Goal: Task Accomplishment & Management: Use online tool/utility

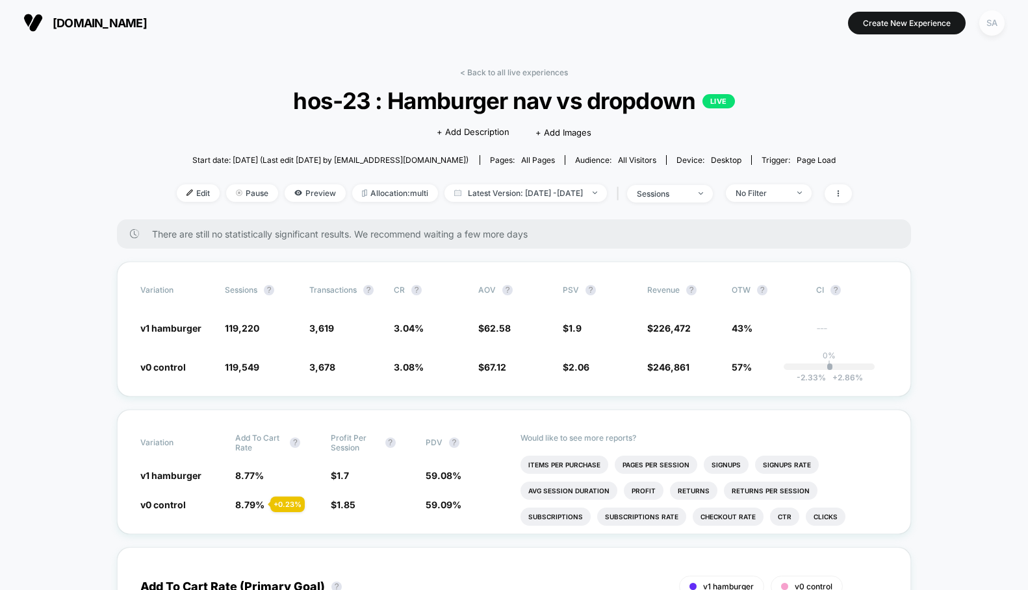
click at [985, 16] on div "SA" at bounding box center [991, 22] width 25 height 25
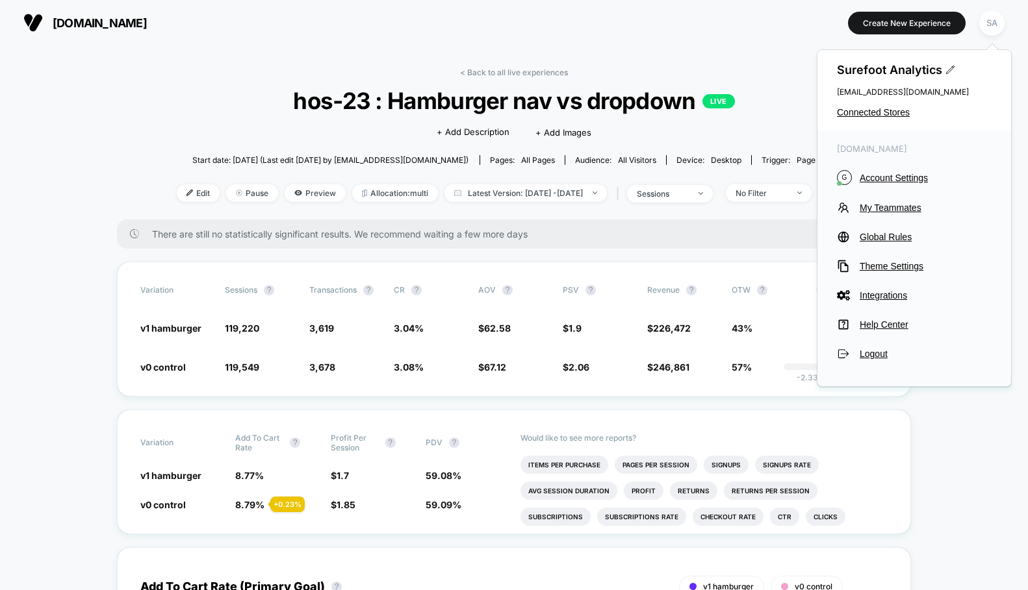
click at [241, 68] on div "< Back to all live experiences hos-23 : Hamburger nav vs dropdown LIVE Click to…" at bounding box center [514, 144] width 675 height 152
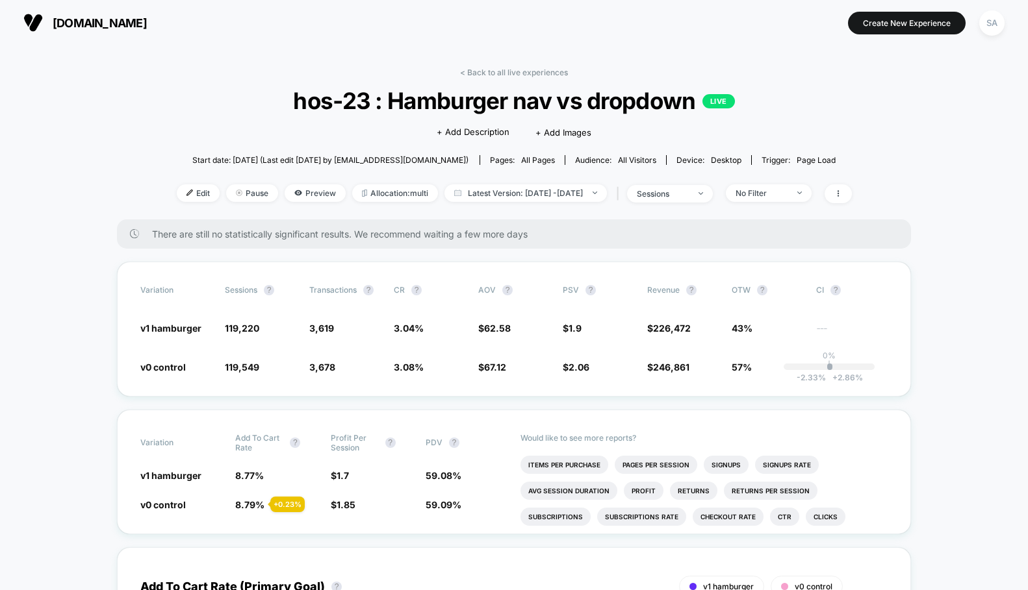
click at [122, 17] on span "[DOMAIN_NAME]" at bounding box center [100, 23] width 94 height 14
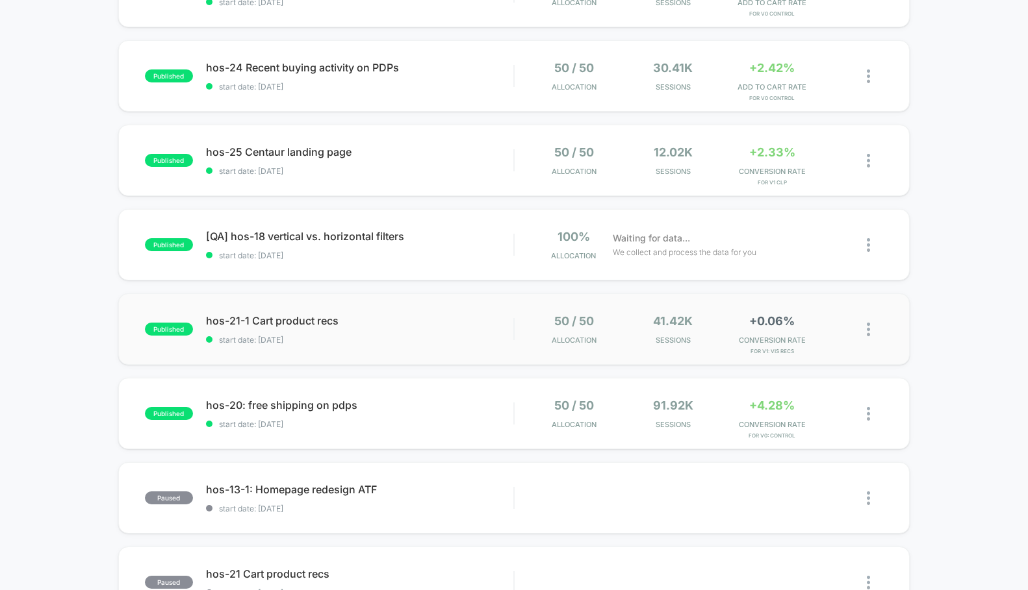
scroll to position [186, 0]
click at [265, 401] on span "hos-20: free shipping on pdps Click to edit experience details" at bounding box center [359, 404] width 307 height 13
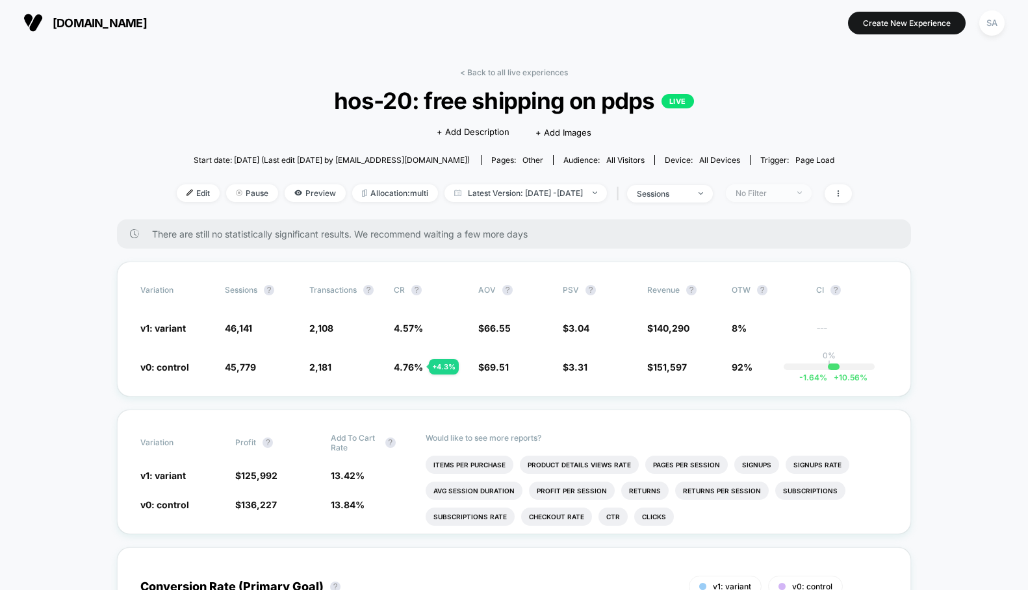
click at [774, 189] on div "No Filter" at bounding box center [761, 193] width 52 height 10
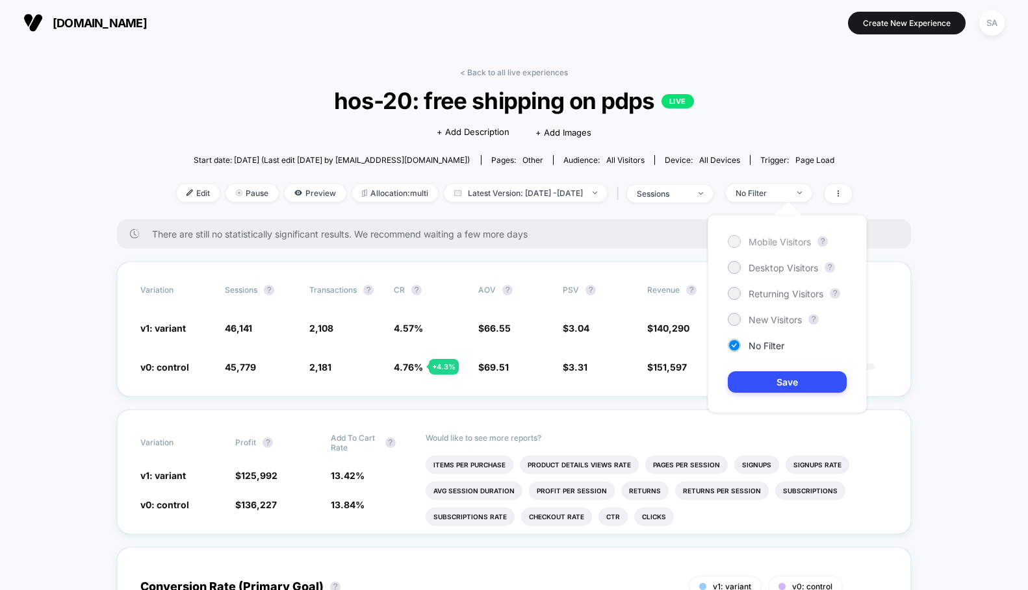
click at [751, 238] on span "Mobile Visitors" at bounding box center [779, 241] width 62 height 11
click at [778, 392] on button "Save" at bounding box center [787, 382] width 119 height 21
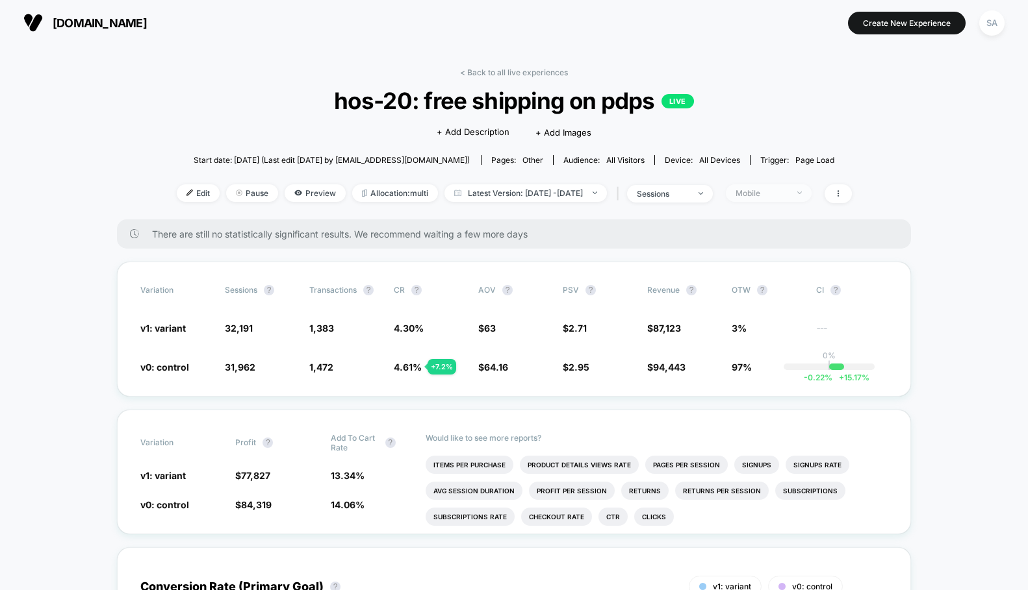
click at [763, 197] on div "Mobile" at bounding box center [761, 193] width 52 height 10
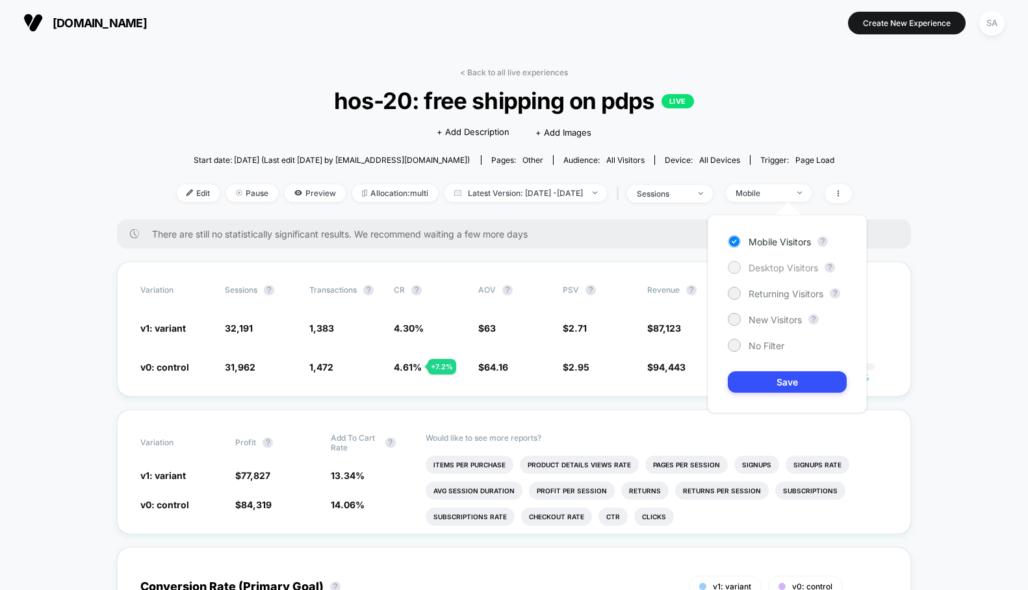
click at [769, 268] on span "Desktop Visitors" at bounding box center [783, 267] width 70 height 11
click at [789, 390] on button "Save" at bounding box center [787, 382] width 119 height 21
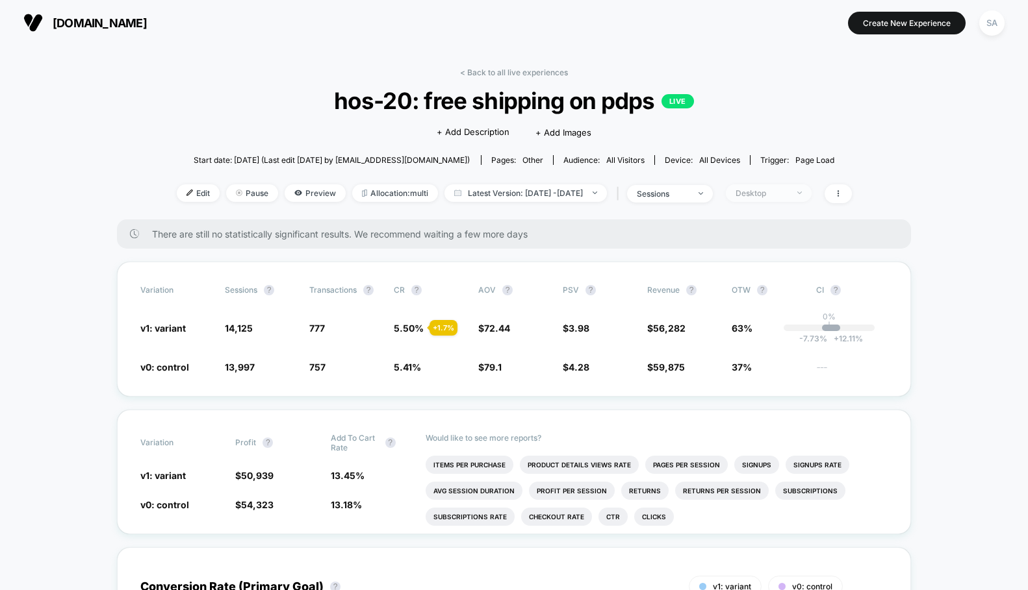
click at [787, 196] on div "Desktop" at bounding box center [761, 193] width 52 height 10
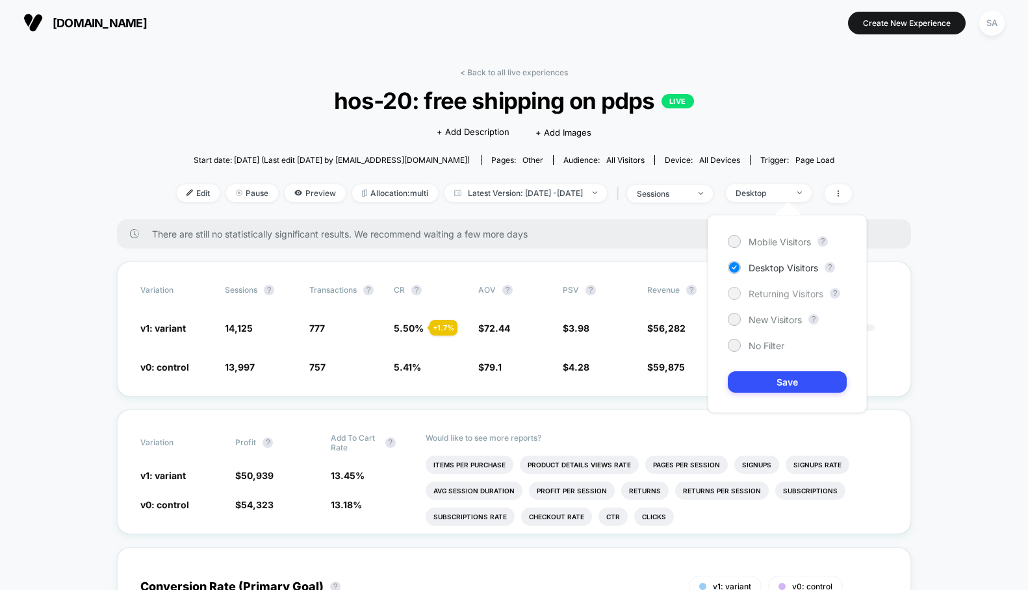
click at [737, 294] on div at bounding box center [734, 293] width 10 height 10
click at [765, 380] on button "Save" at bounding box center [787, 382] width 119 height 21
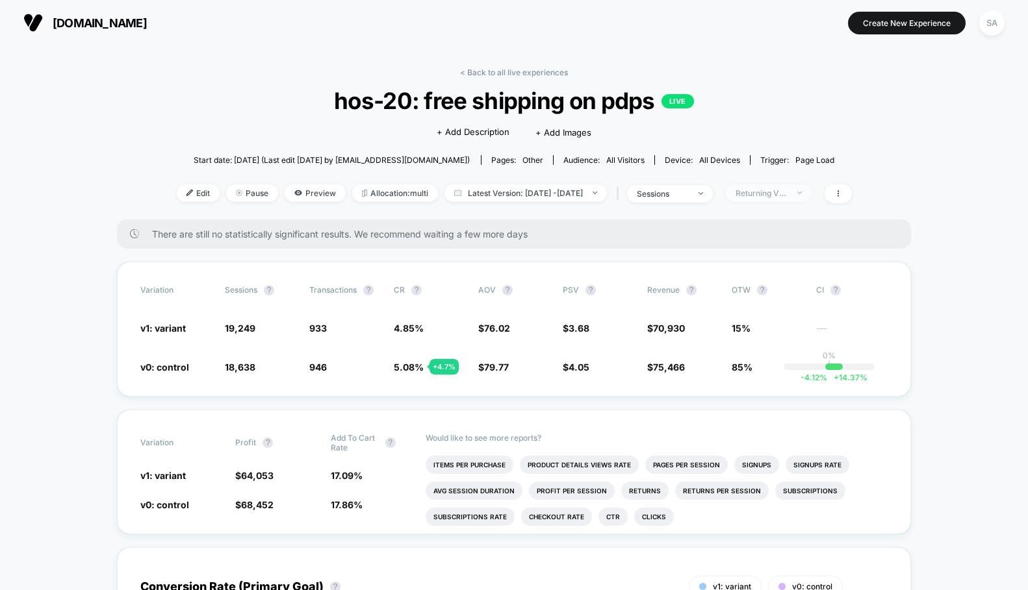
click at [773, 194] on div "Returning Visitors" at bounding box center [761, 193] width 52 height 10
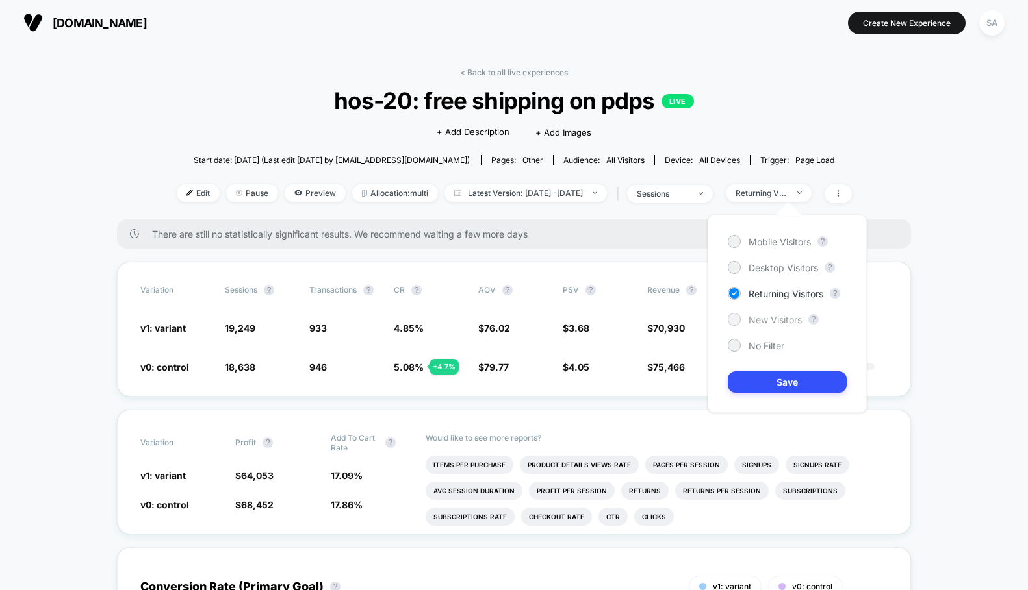
click at [768, 321] on span "New Visitors" at bounding box center [774, 319] width 53 height 11
click at [768, 376] on button "Save" at bounding box center [787, 382] width 119 height 21
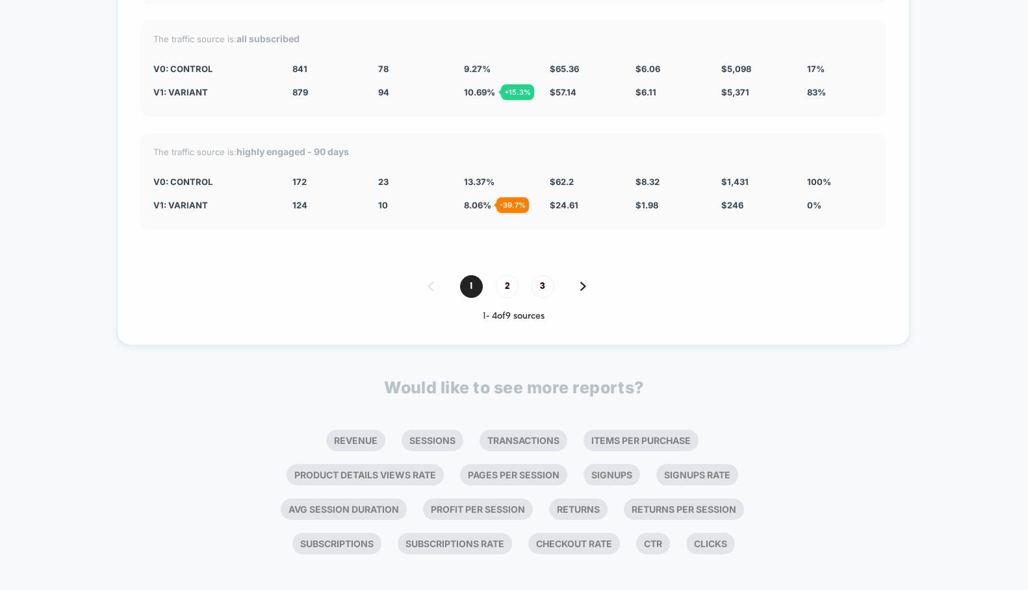
scroll to position [3267, 0]
click at [342, 429] on li "Revenue" at bounding box center [355, 439] width 59 height 21
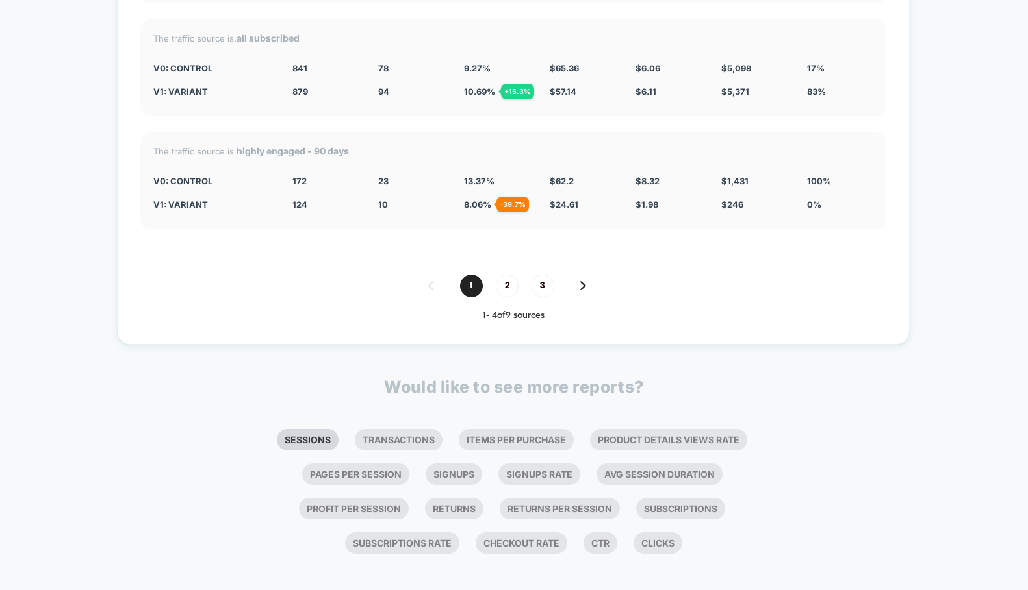
click at [312, 434] on li "Sessions" at bounding box center [308, 439] width 62 height 21
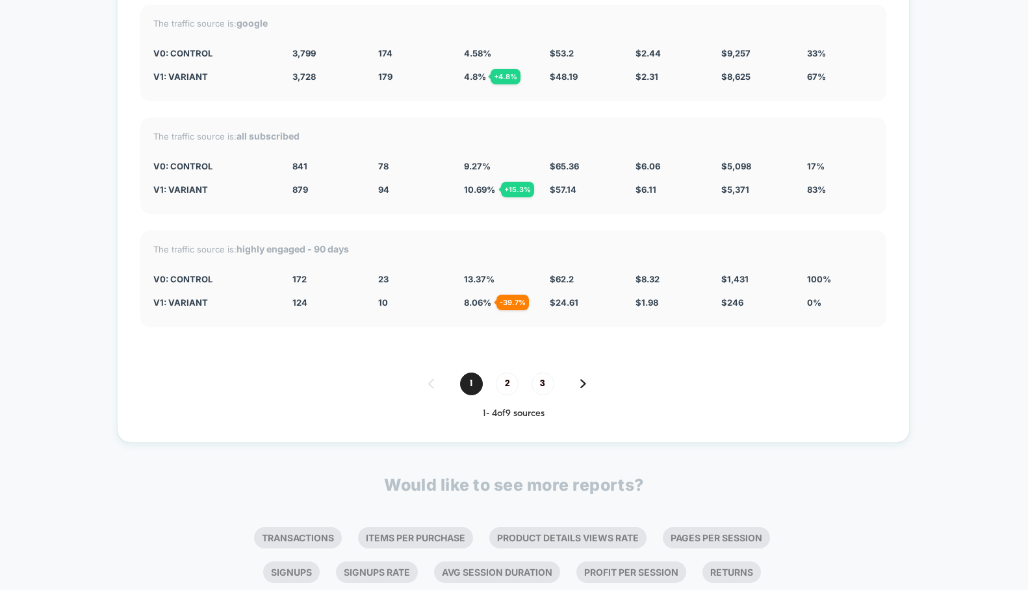
scroll to position [3906, 0]
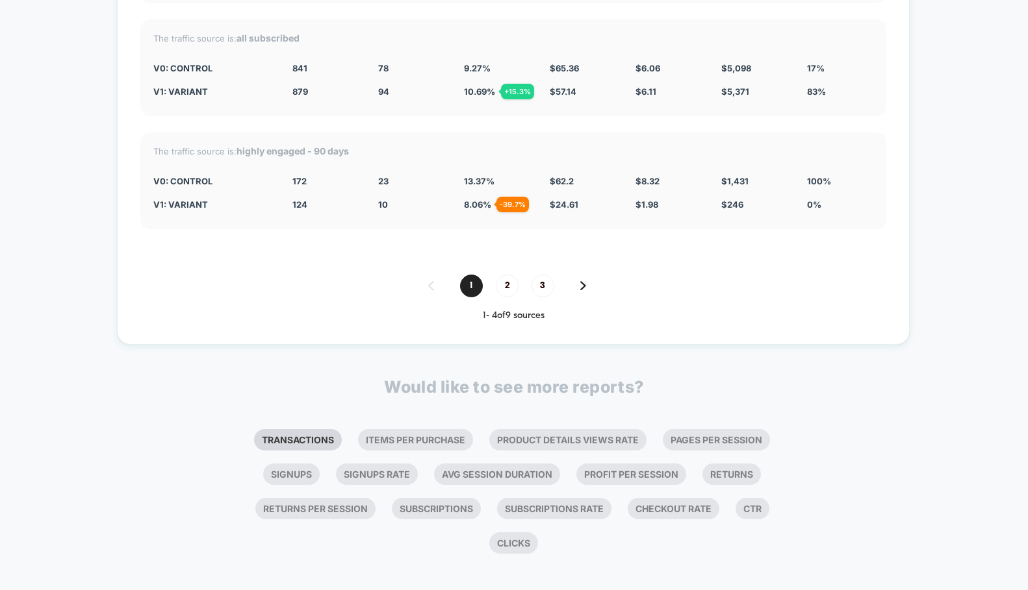
click at [314, 433] on li "Transactions" at bounding box center [298, 439] width 88 height 21
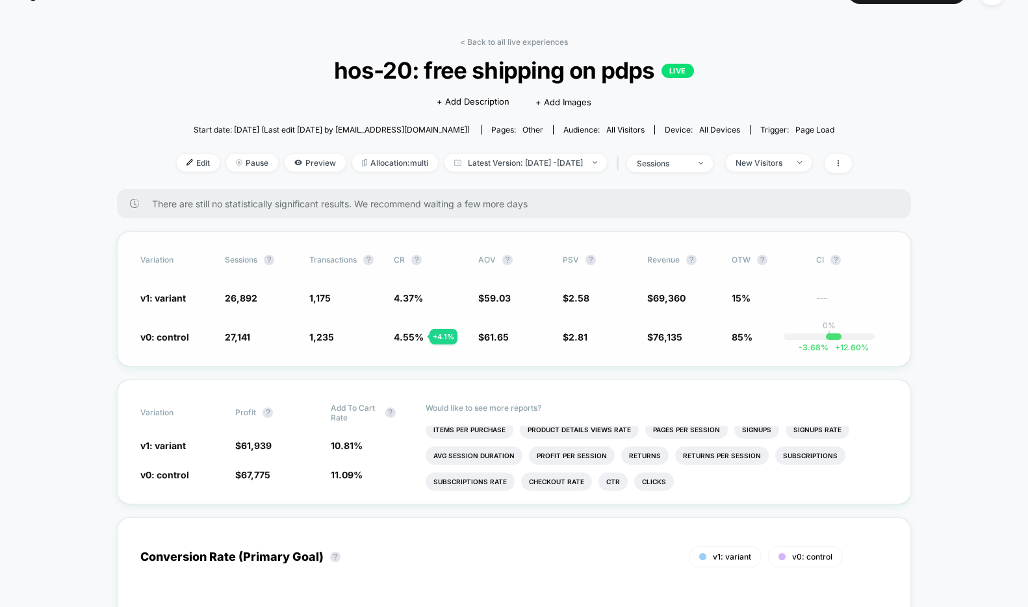
scroll to position [0, 0]
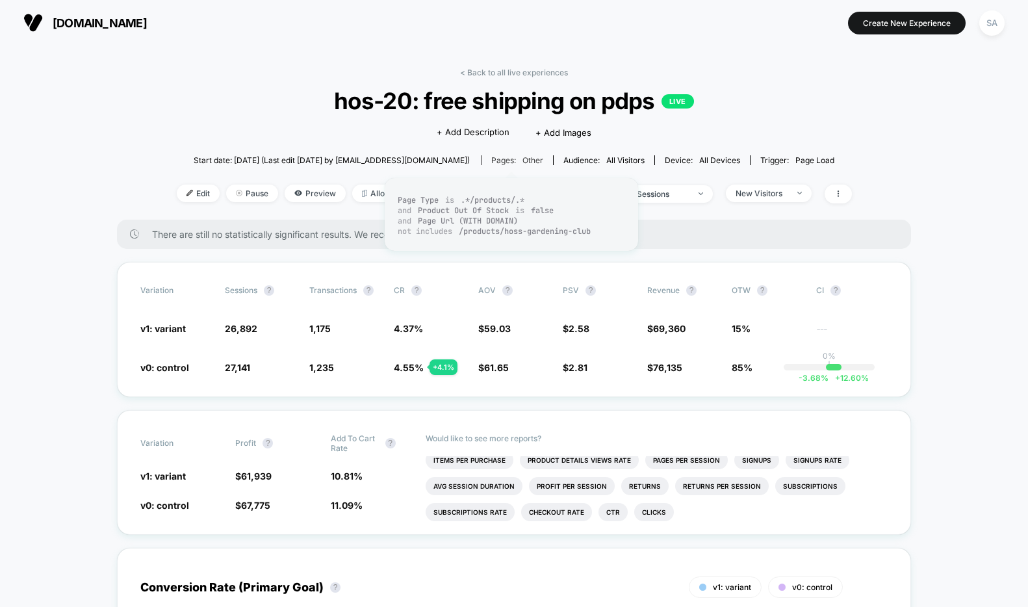
click at [499, 162] on div "Pages: other" at bounding box center [517, 160] width 52 height 10
click at [476, 70] on link "< Back to all live experiences" at bounding box center [514, 73] width 108 height 10
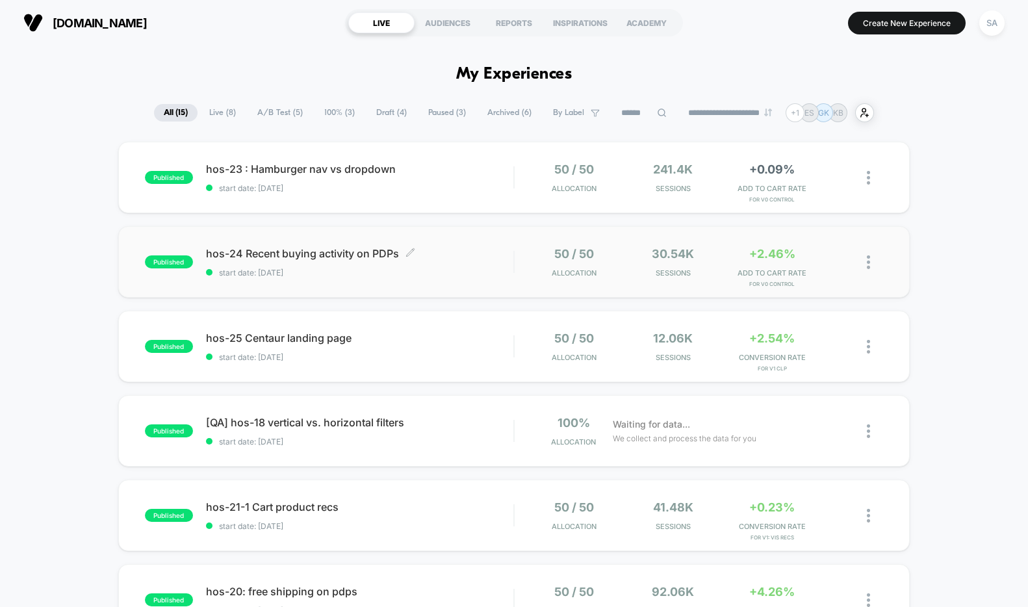
click at [350, 249] on span "hos-24 Recent buying activity on PDPs Click to edit experience details" at bounding box center [359, 253] width 307 height 13
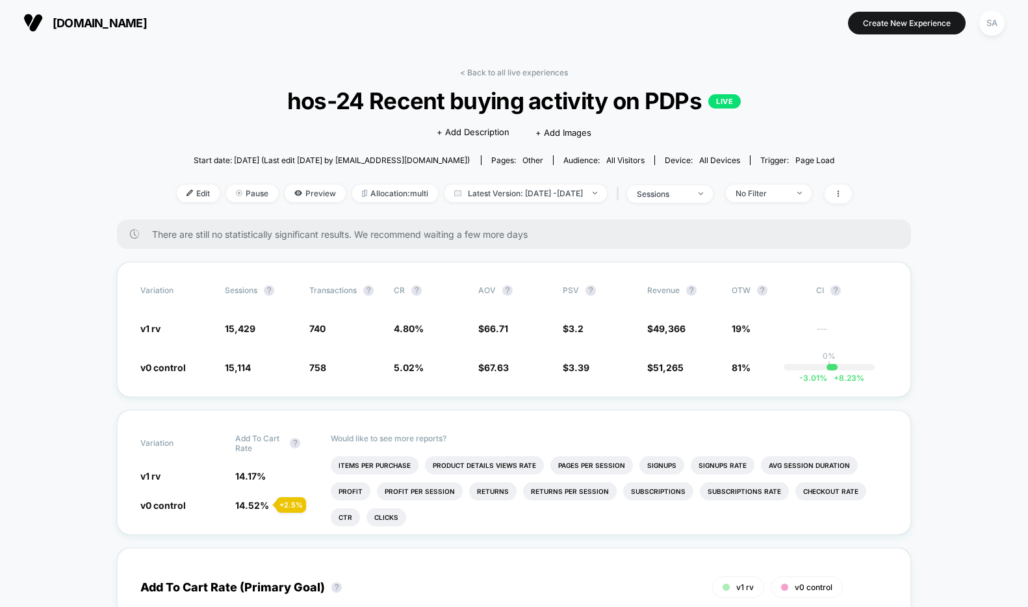
click at [131, 23] on span "[DOMAIN_NAME]" at bounding box center [100, 23] width 94 height 14
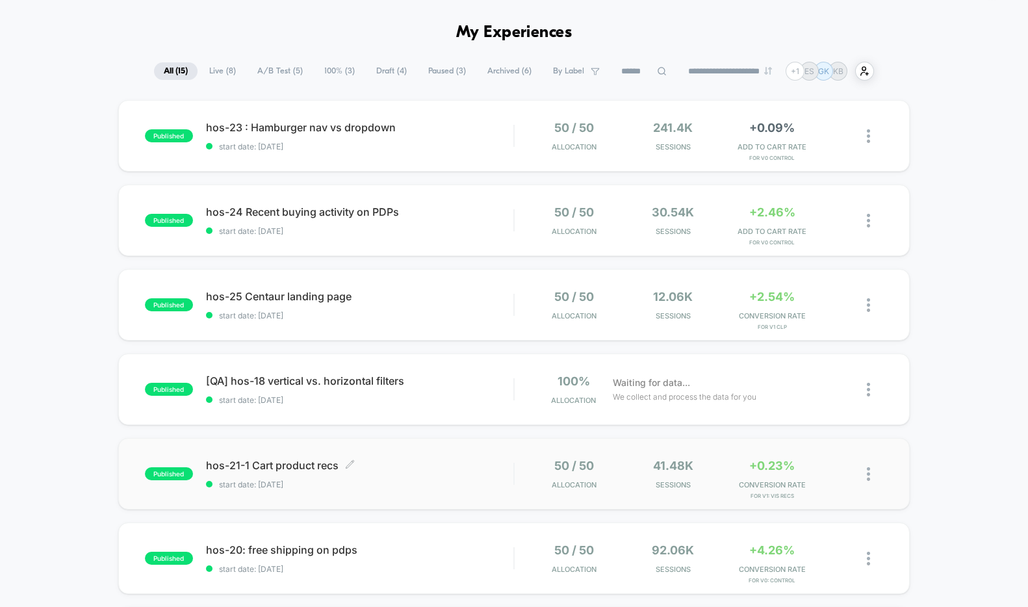
scroll to position [92, 0]
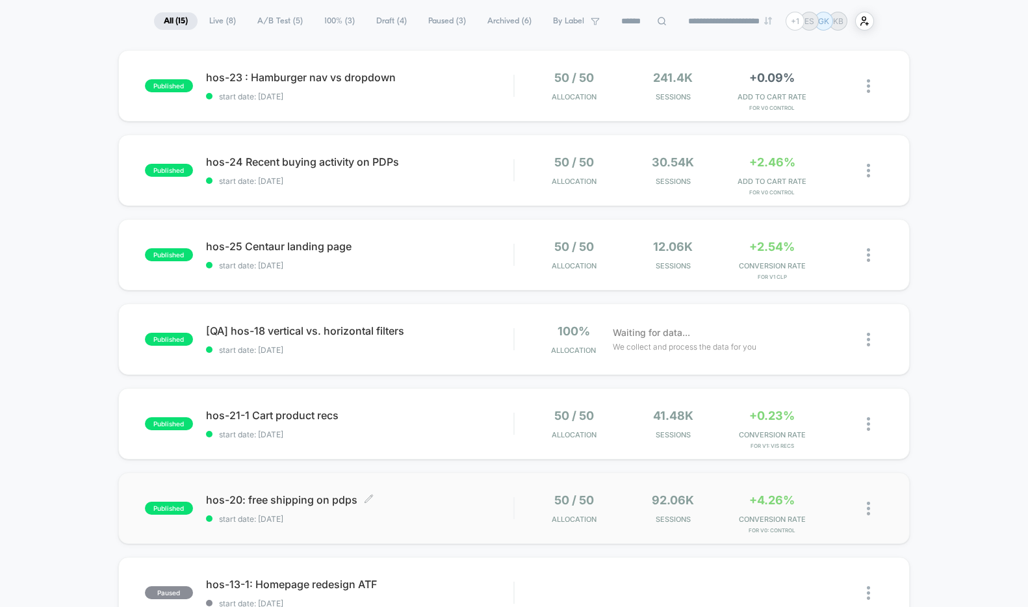
click at [327, 493] on span "hos-20: free shipping on pdps Click to edit experience details" at bounding box center [359, 499] width 307 height 13
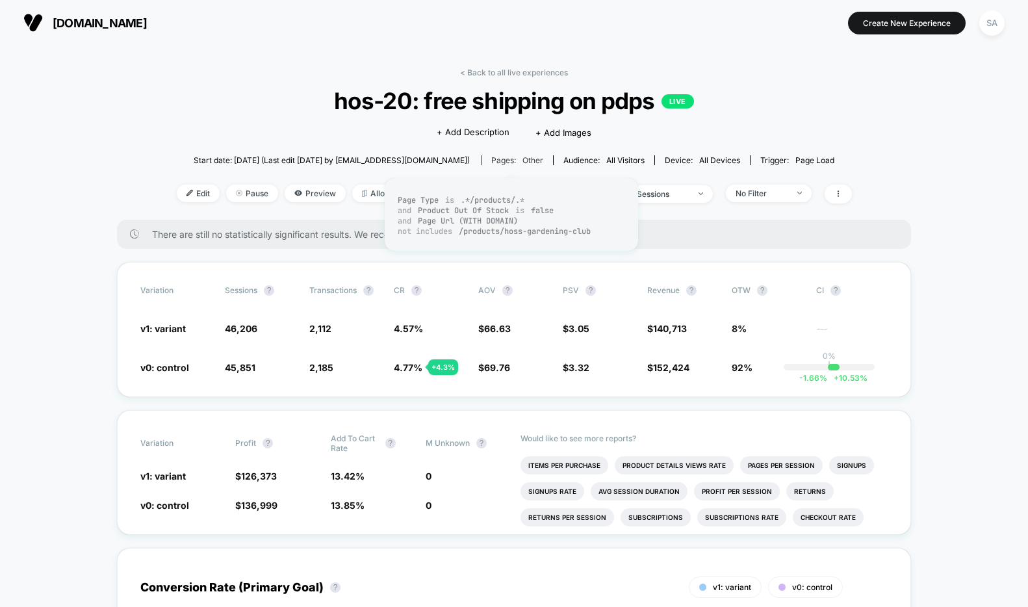
click at [525, 164] on span "other" at bounding box center [532, 160] width 21 height 10
click at [177, 190] on span "Edit" at bounding box center [198, 193] width 43 height 18
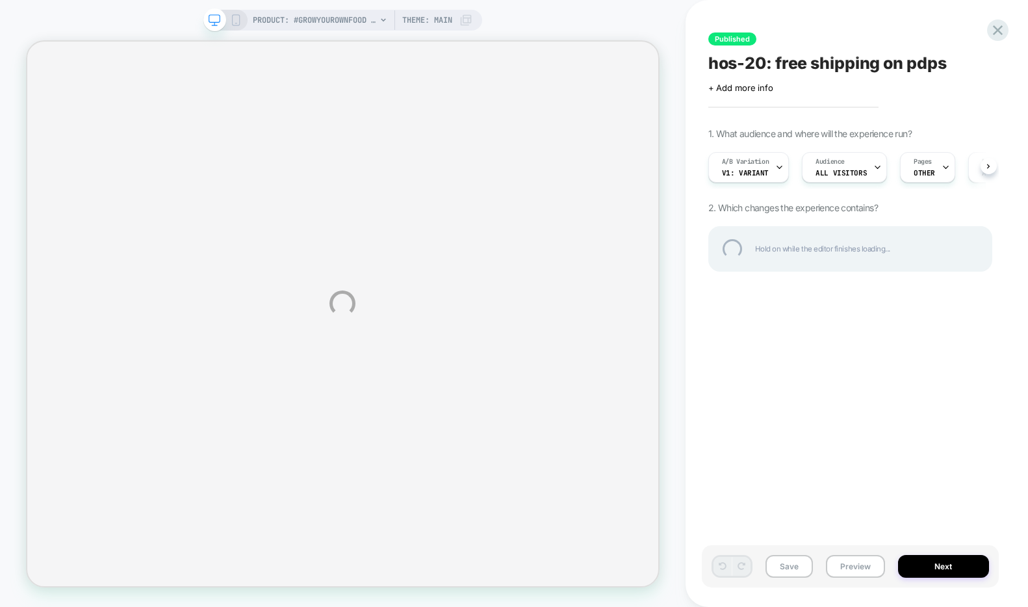
click at [941, 168] on div "PRODUCT: #GROWYOUROWNFOOD Shirt PRODUCT: #GROWYOUROWNFOOD Shirt Theme: MAIN Pub…" at bounding box center [514, 303] width 1028 height 607
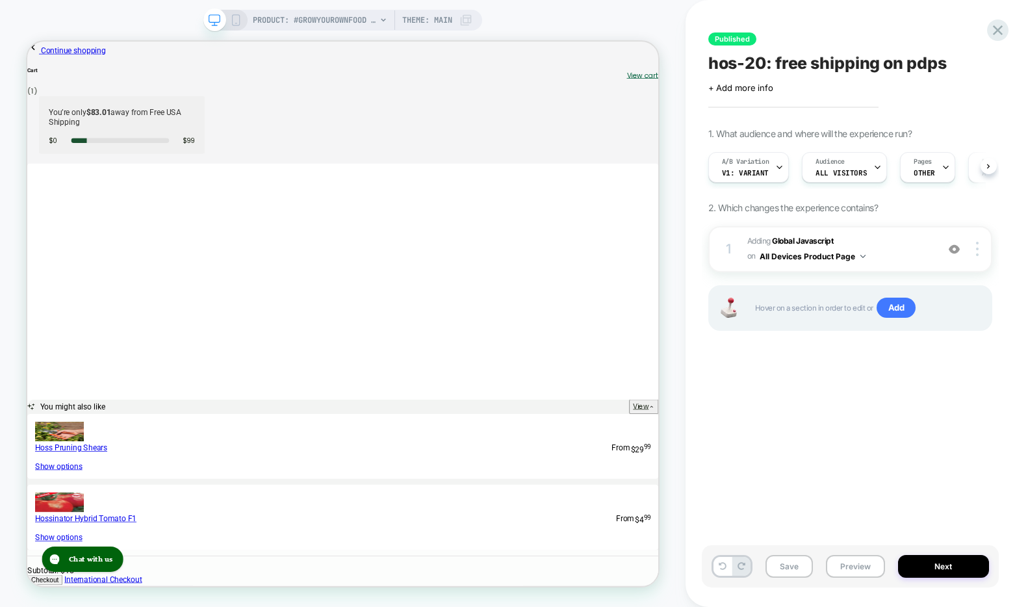
scroll to position [0, 1]
click at [941, 168] on icon at bounding box center [945, 167] width 8 height 8
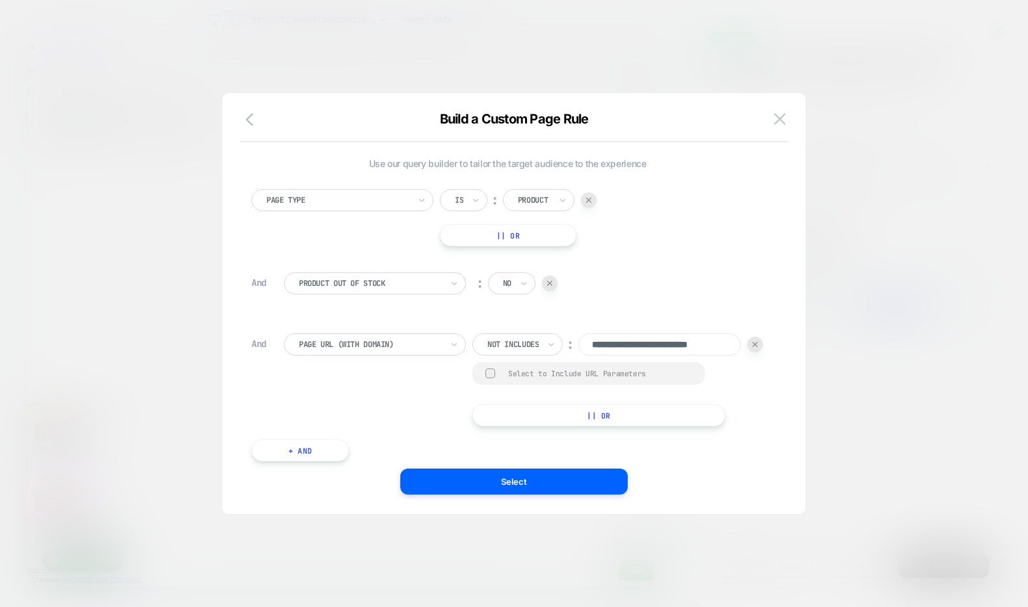
scroll to position [13, 0]
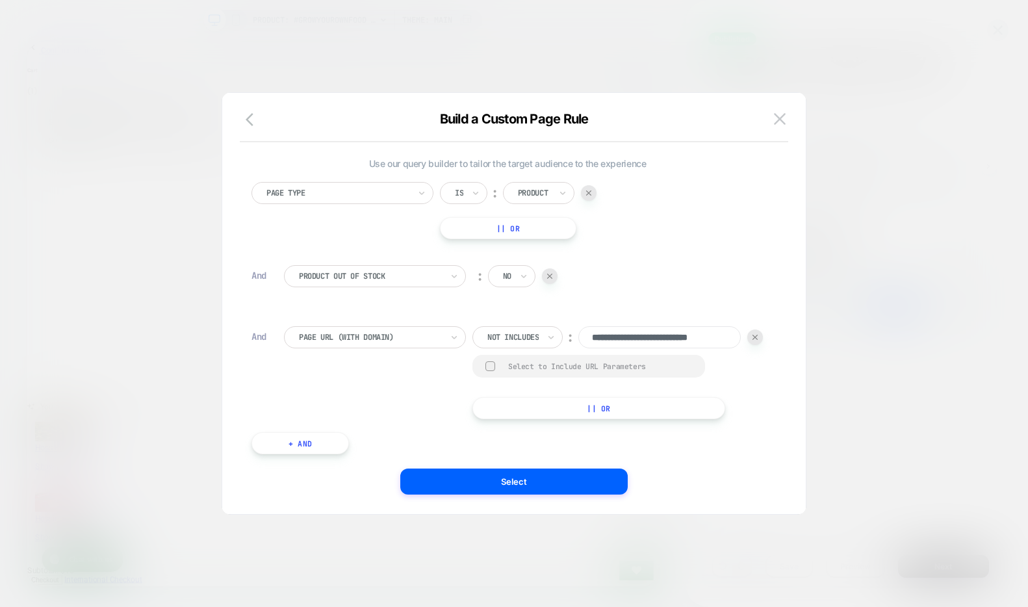
click at [501, 223] on button "|| Or" at bounding box center [508, 228] width 136 height 22
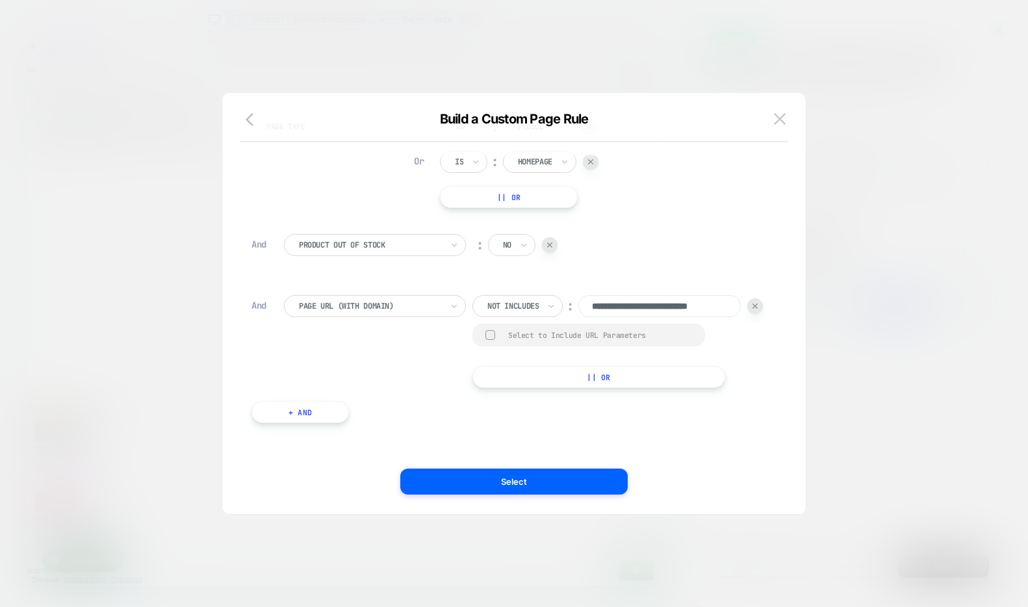
scroll to position [88, 0]
click at [327, 411] on button "+ And" at bounding box center [299, 412] width 97 height 22
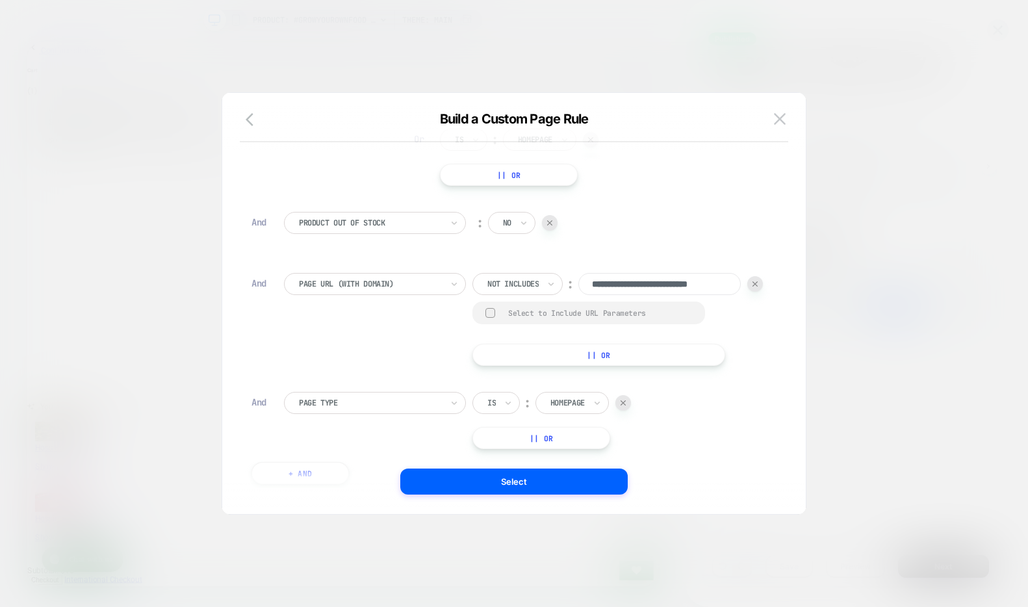
click at [353, 409] on div at bounding box center [370, 403] width 143 height 12
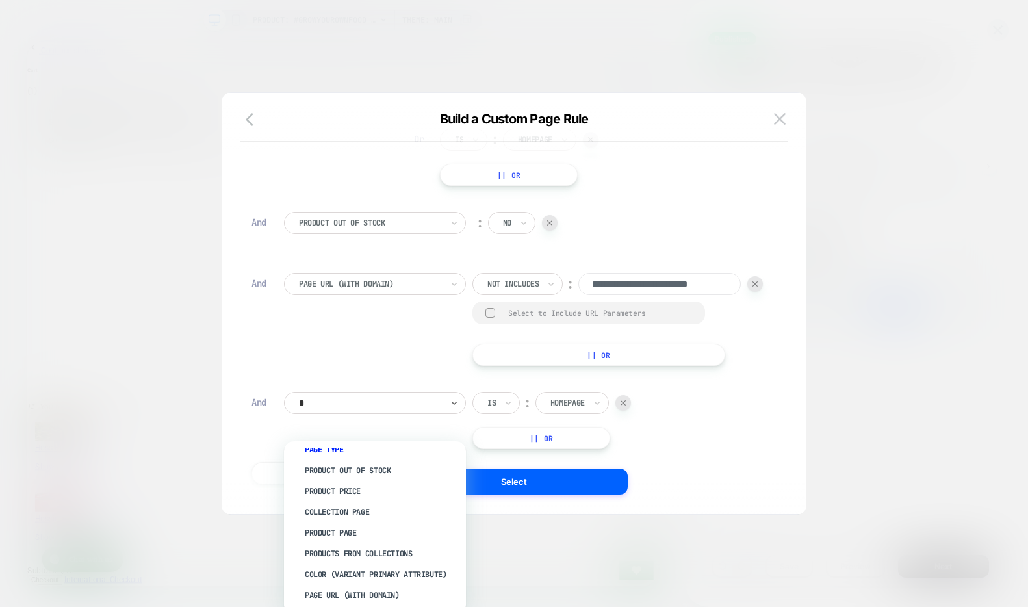
scroll to position [0, 0]
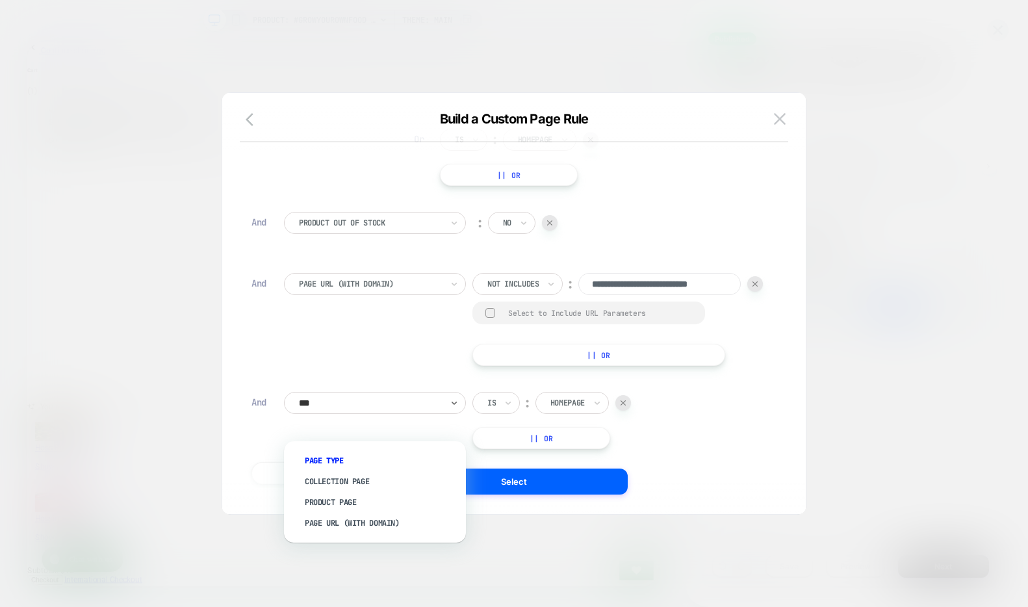
type input "****"
click at [384, 523] on div "Page Url (WITH DOMAIN)" at bounding box center [381, 523] width 169 height 21
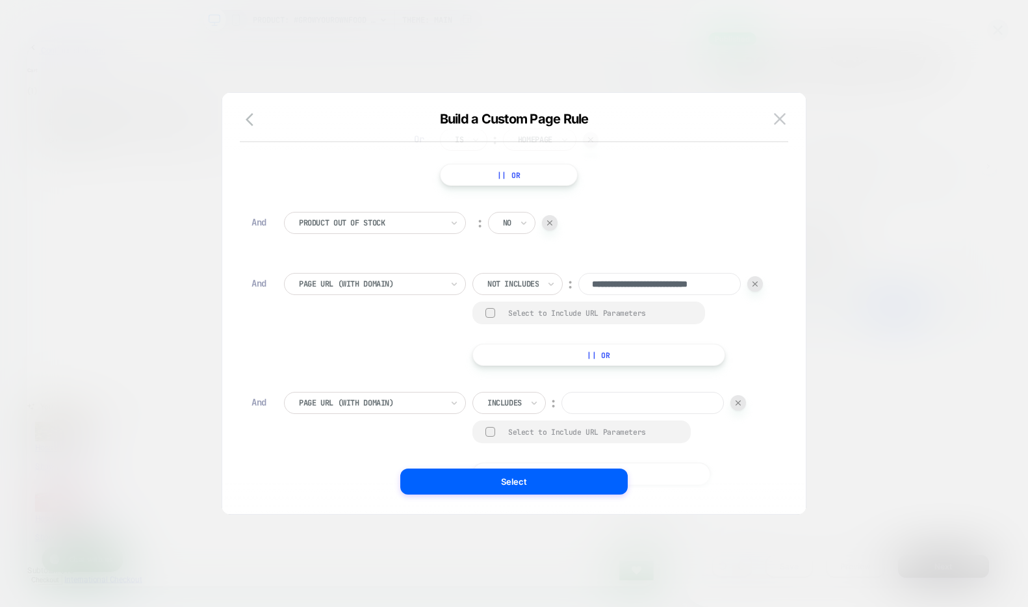
click at [507, 409] on div at bounding box center [504, 403] width 34 height 12
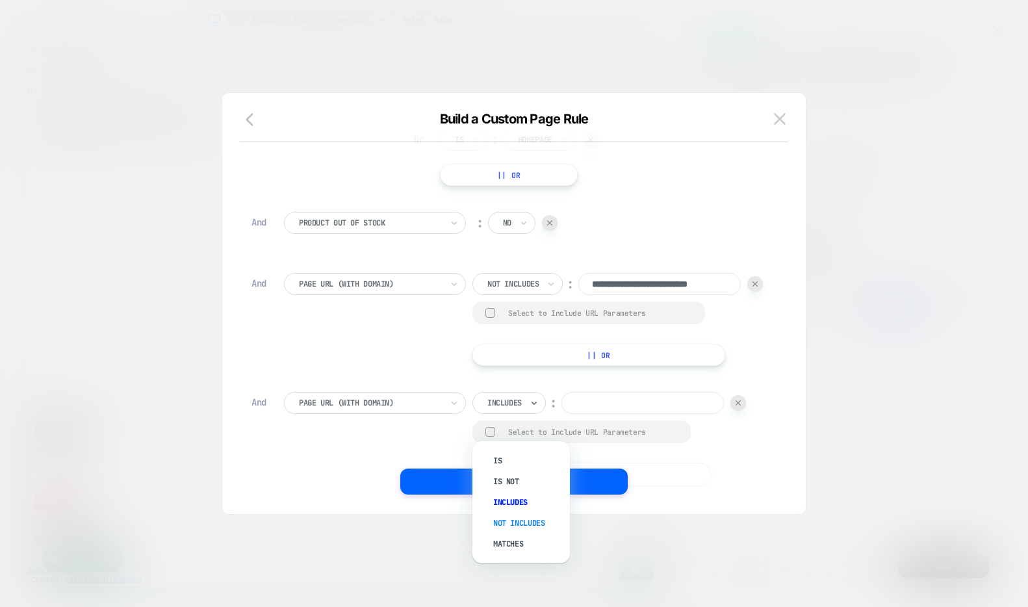
click at [518, 521] on div "Not includes" at bounding box center [527, 523] width 84 height 21
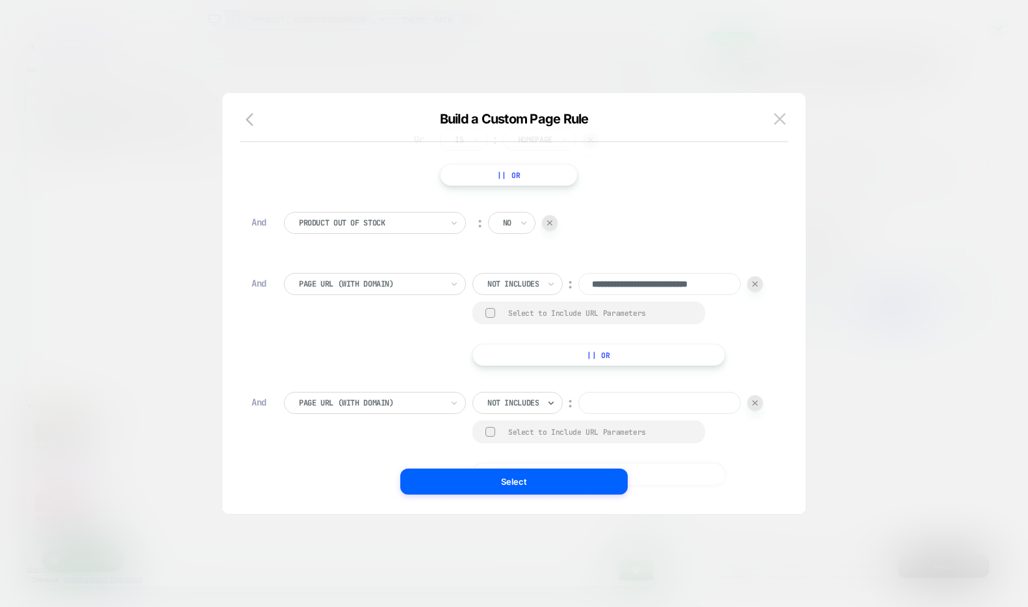
click at [578, 414] on input at bounding box center [659, 403] width 162 height 22
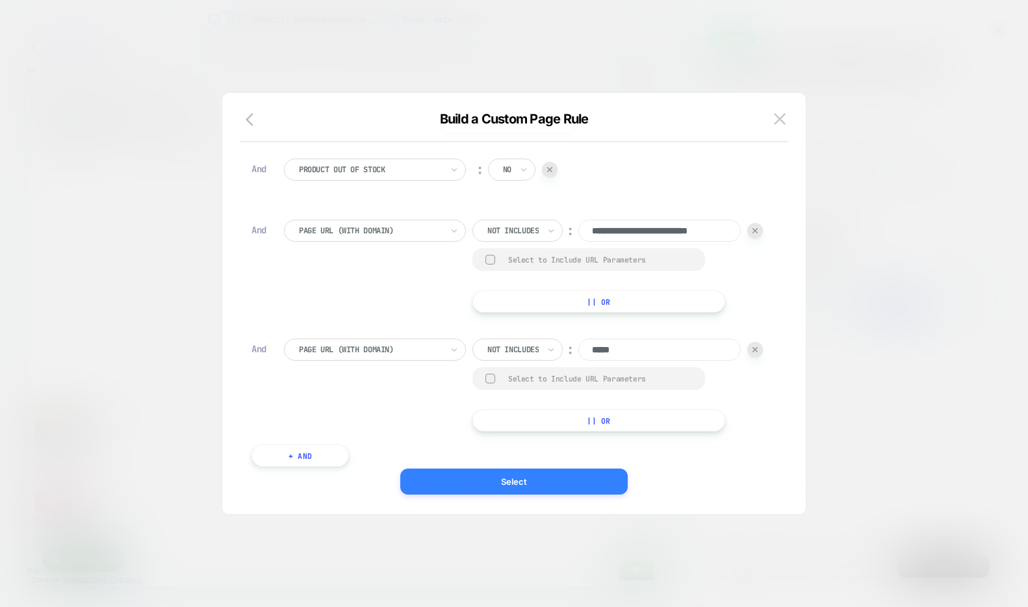
scroll to position [194, 0]
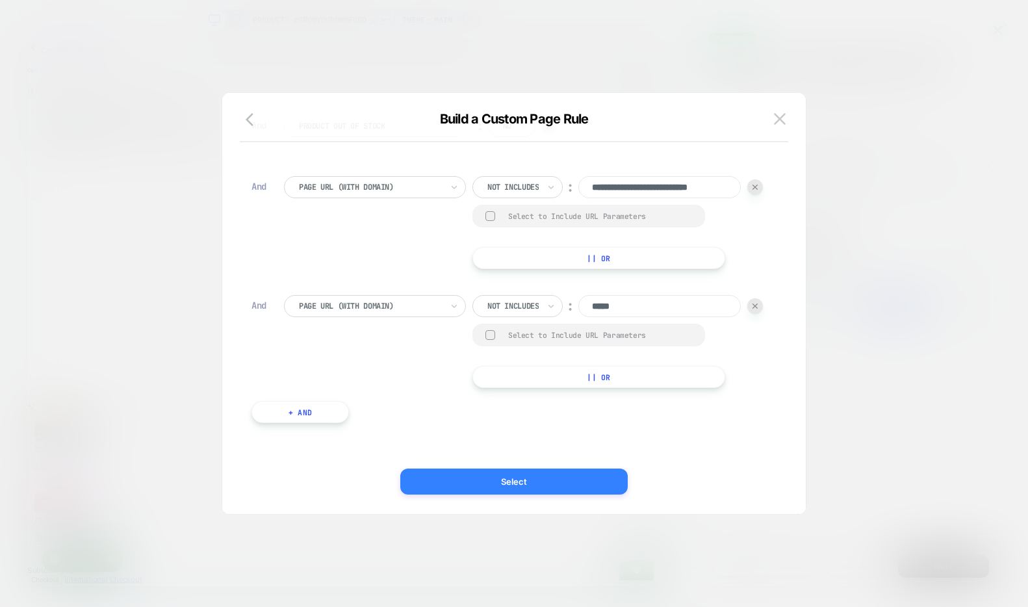
type input "*****"
click at [517, 485] on button "Select" at bounding box center [513, 481] width 227 height 26
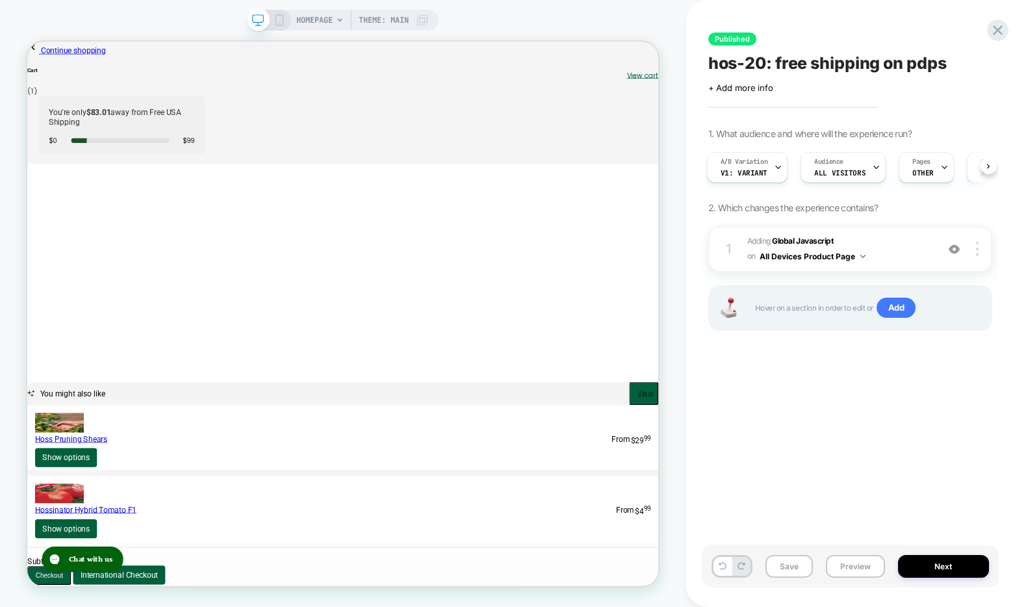
scroll to position [0, 0]
click at [911, 177] on div "Pages OTHER" at bounding box center [922, 167] width 47 height 29
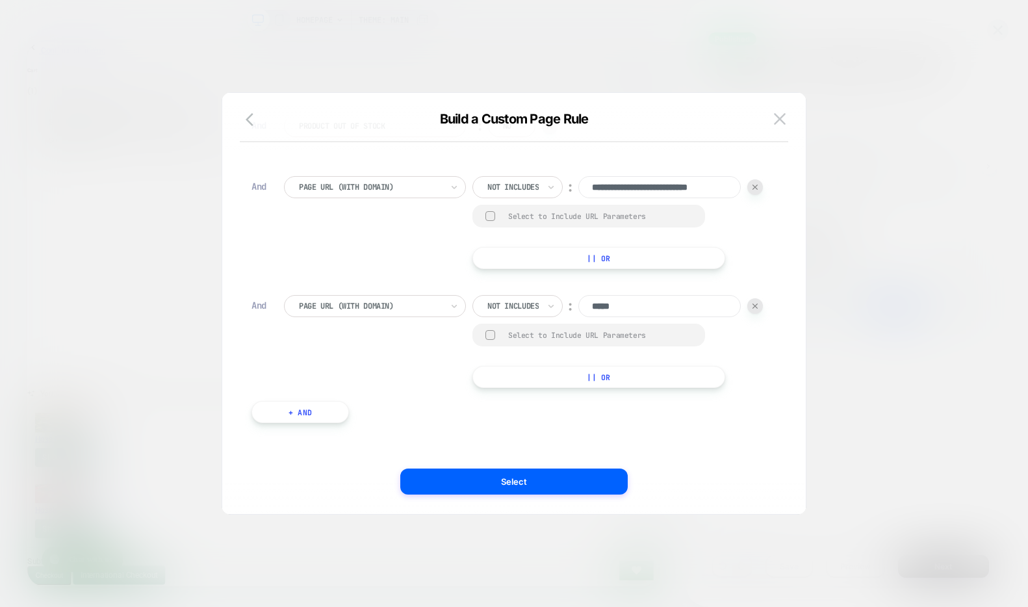
scroll to position [229, 0]
click at [559, 488] on button "Select" at bounding box center [513, 481] width 227 height 26
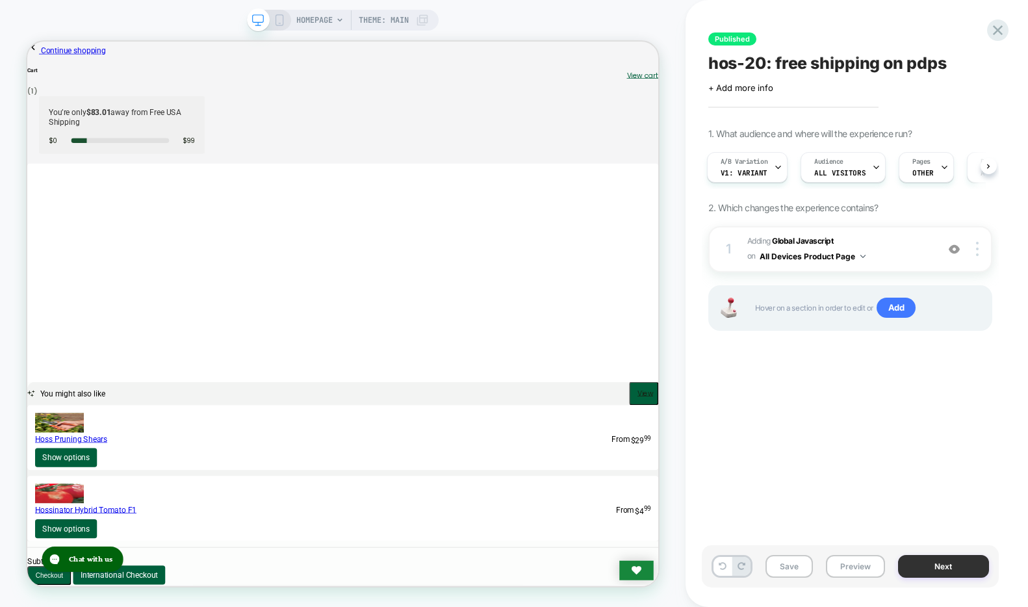
click at [959, 561] on button "Next" at bounding box center [943, 566] width 91 height 23
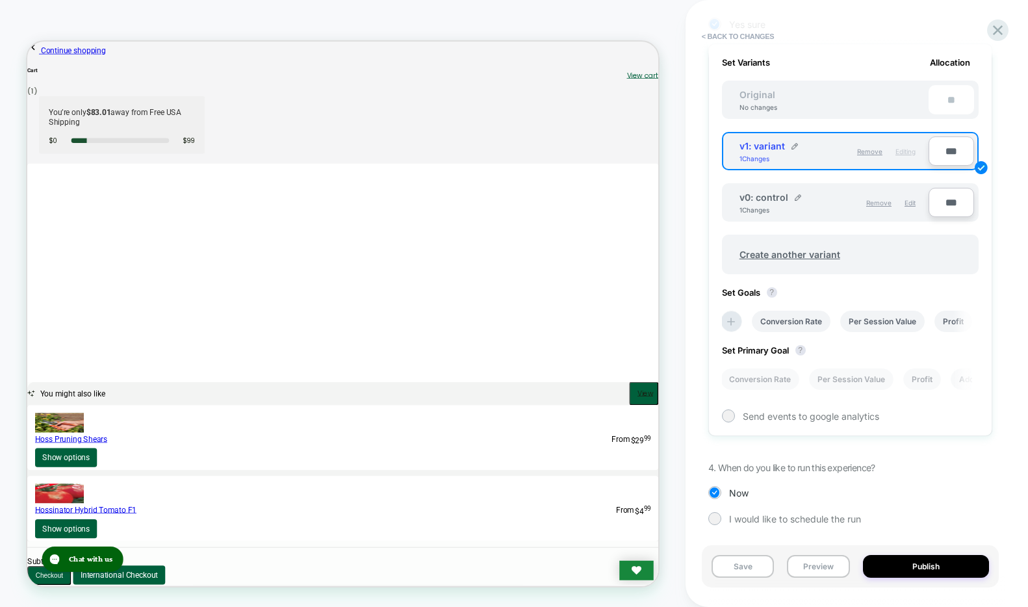
scroll to position [387, 0]
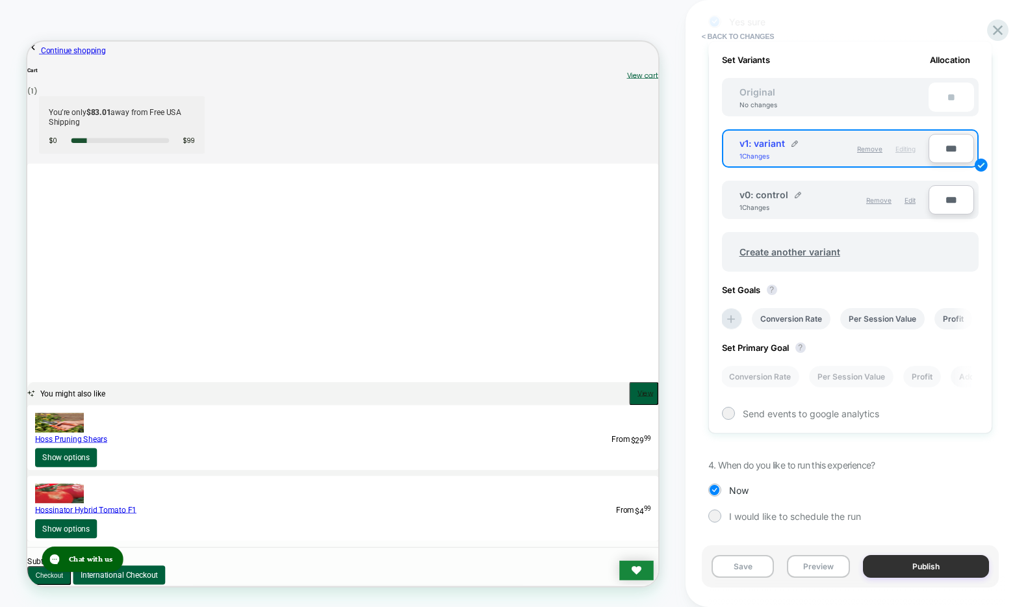
click at [929, 565] on button "Publish" at bounding box center [926, 566] width 126 height 23
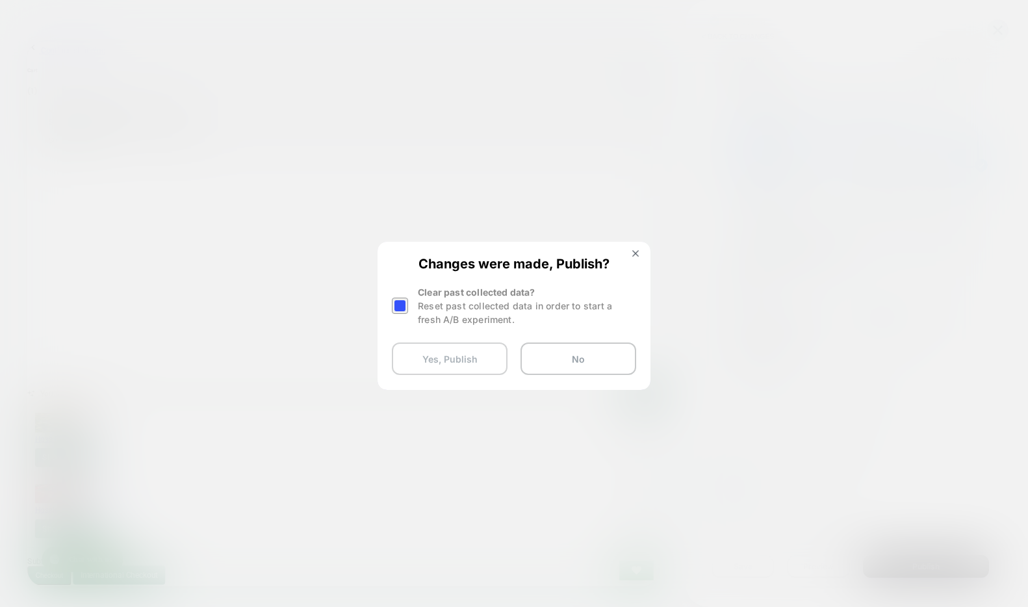
click at [446, 361] on button "Yes, Publish" at bounding box center [450, 358] width 116 height 32
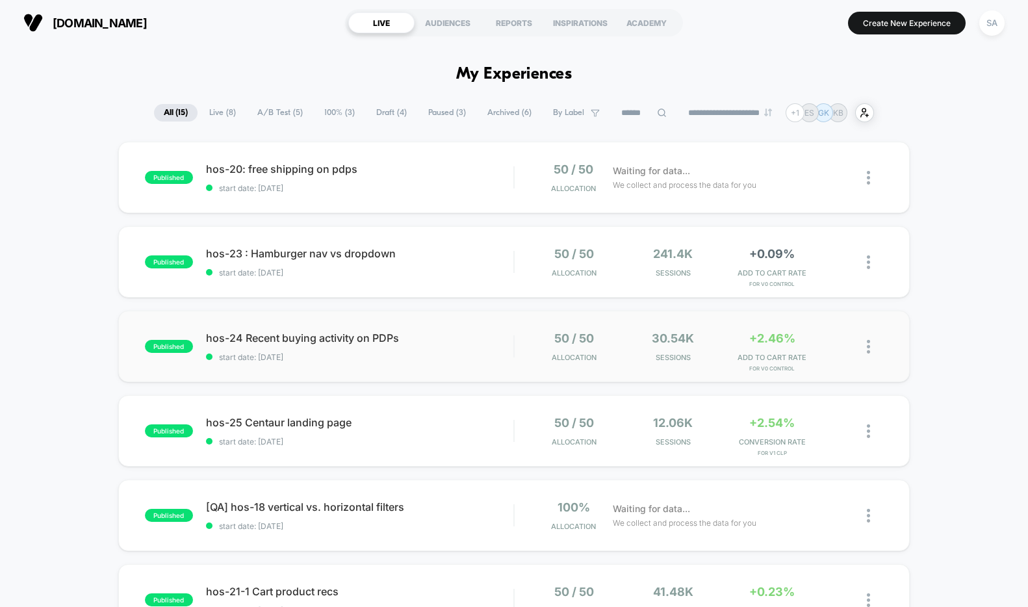
click at [401, 343] on span "hos-24 Recent buying activity on PDPs" at bounding box center [359, 337] width 307 height 13
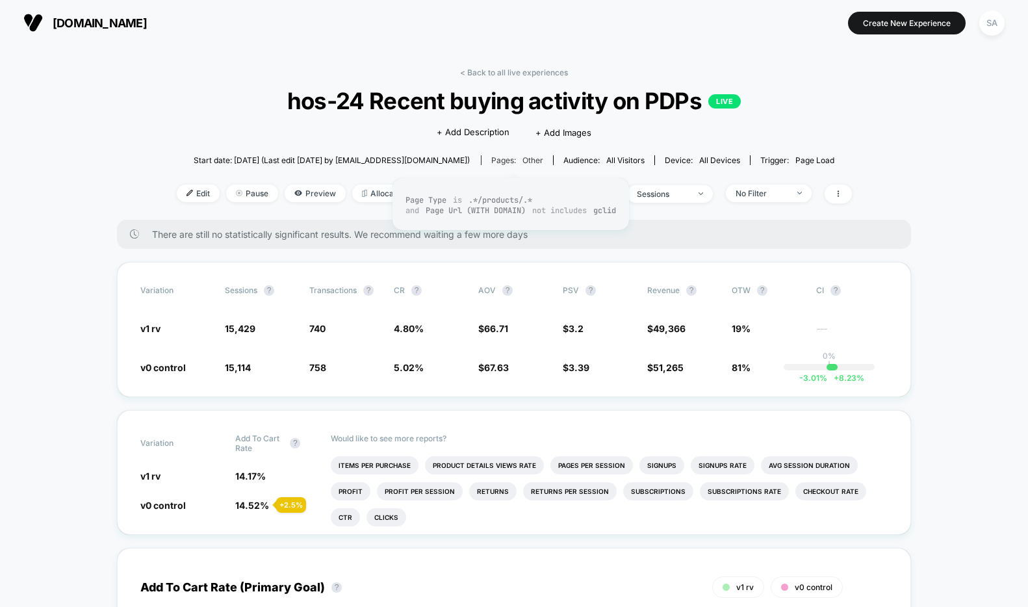
click at [522, 162] on span "other" at bounding box center [532, 160] width 21 height 10
click at [127, 18] on span "[DOMAIN_NAME]" at bounding box center [100, 23] width 94 height 14
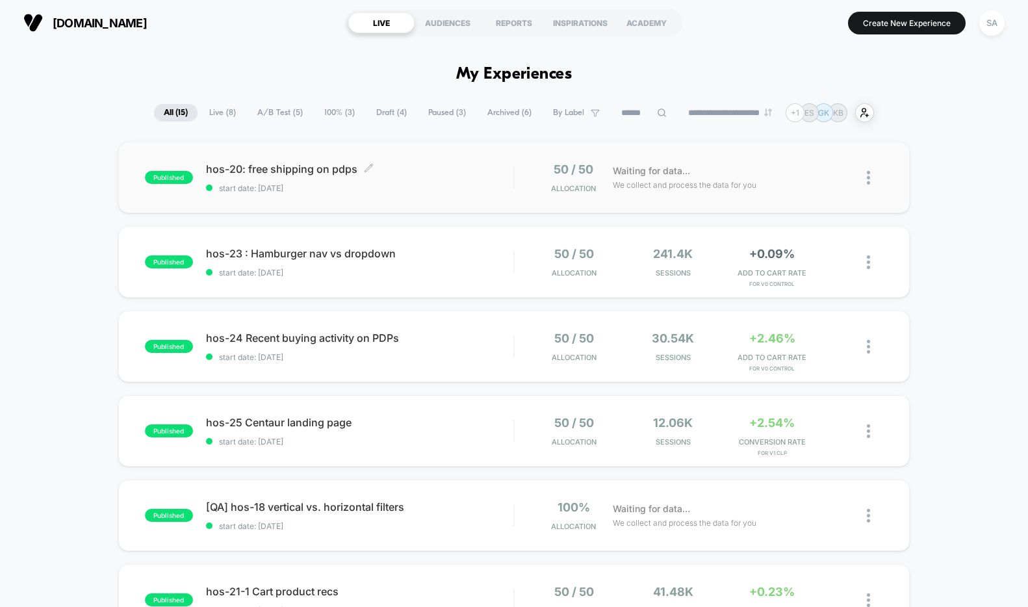
click at [282, 173] on span "hos-20: free shipping on pdps Click to edit experience details" at bounding box center [359, 168] width 307 height 13
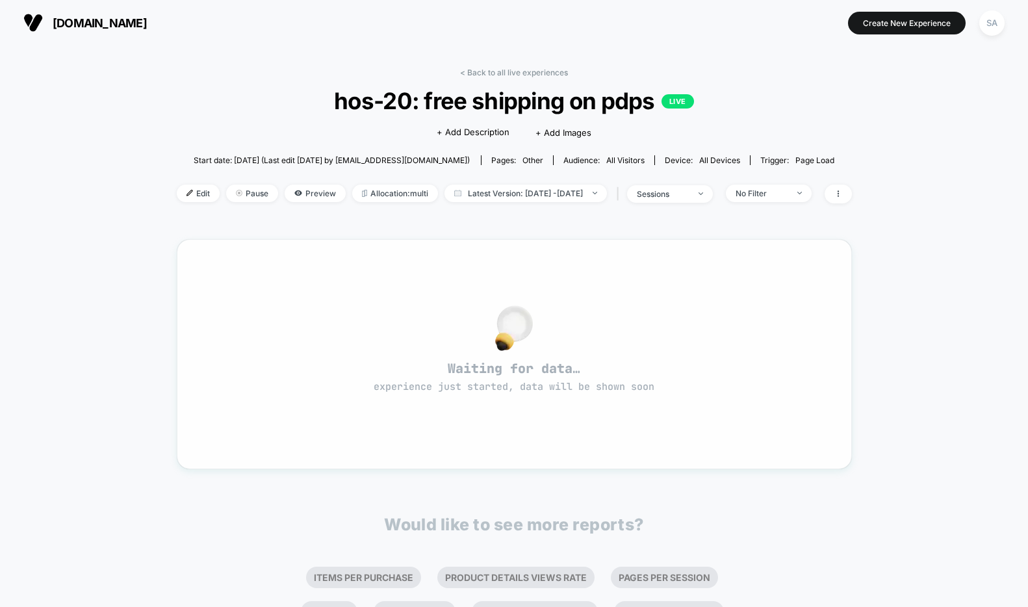
click at [762, 385] on span "Waiting for data… experience just started, data will be shown soon" at bounding box center [514, 377] width 628 height 34
click at [436, 438] on div "Waiting for data… experience just started, data will be shown soon" at bounding box center [514, 353] width 628 height 183
click at [999, 24] on div "SA" at bounding box center [991, 22] width 25 height 25
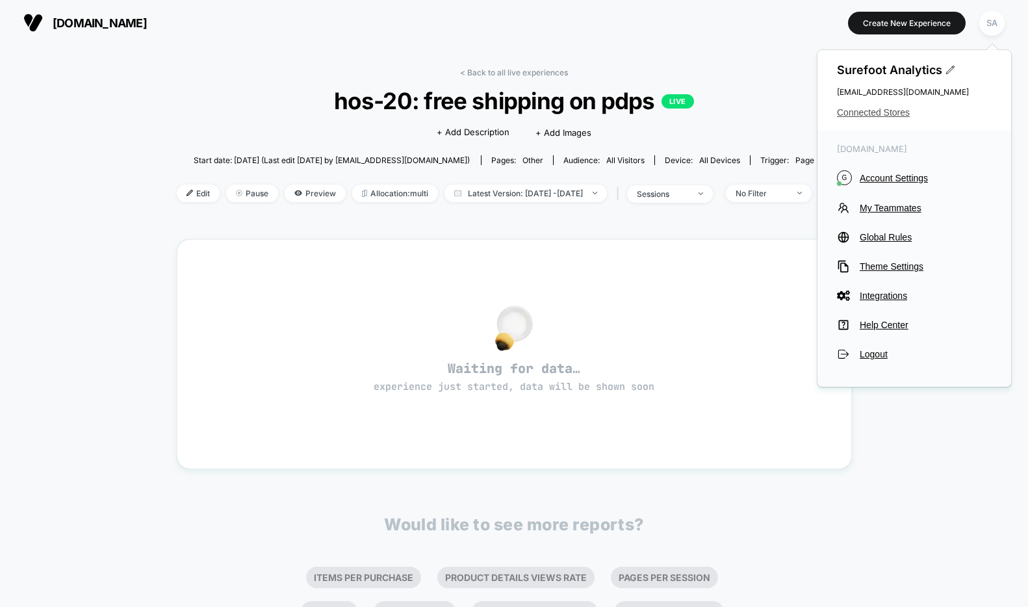
click at [887, 108] on span "Connected Stores" at bounding box center [914, 112] width 155 height 10
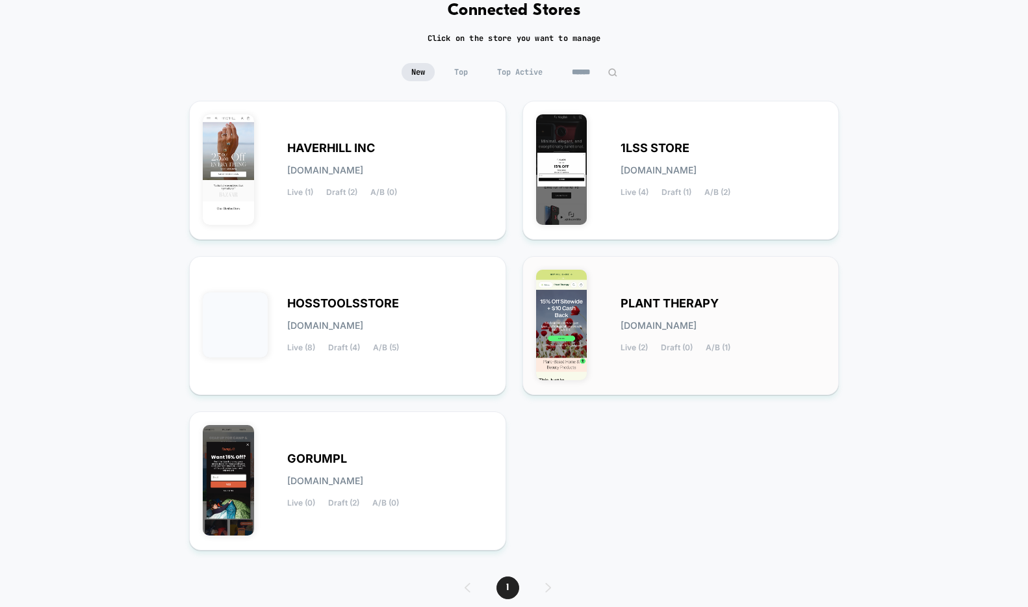
scroll to position [123, 0]
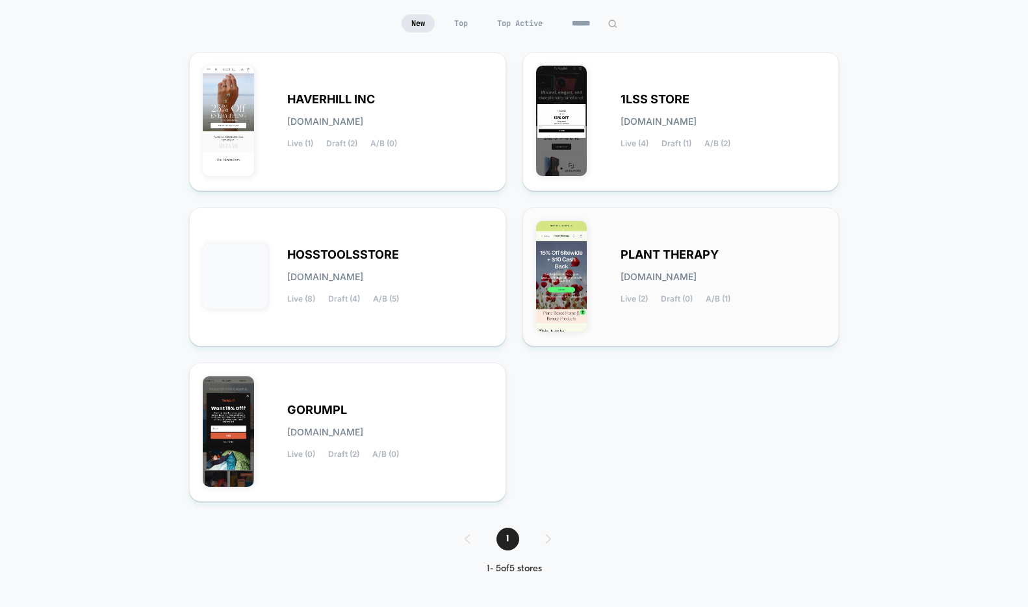
click at [612, 281] on div "PLANT THERAPY [DOMAIN_NAME] Live (2) Draft (0) A/B (1)" at bounding box center [681, 277] width 290 height 112
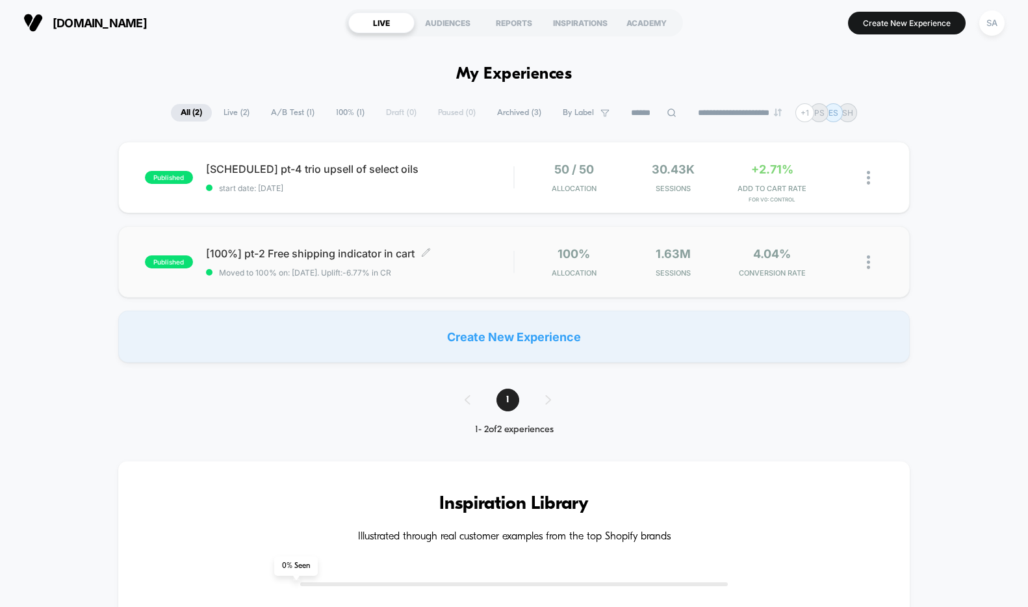
click at [287, 255] on span "[100%] pt-2 Free shipping indicator in cart Click to edit experience details" at bounding box center [359, 253] width 307 height 13
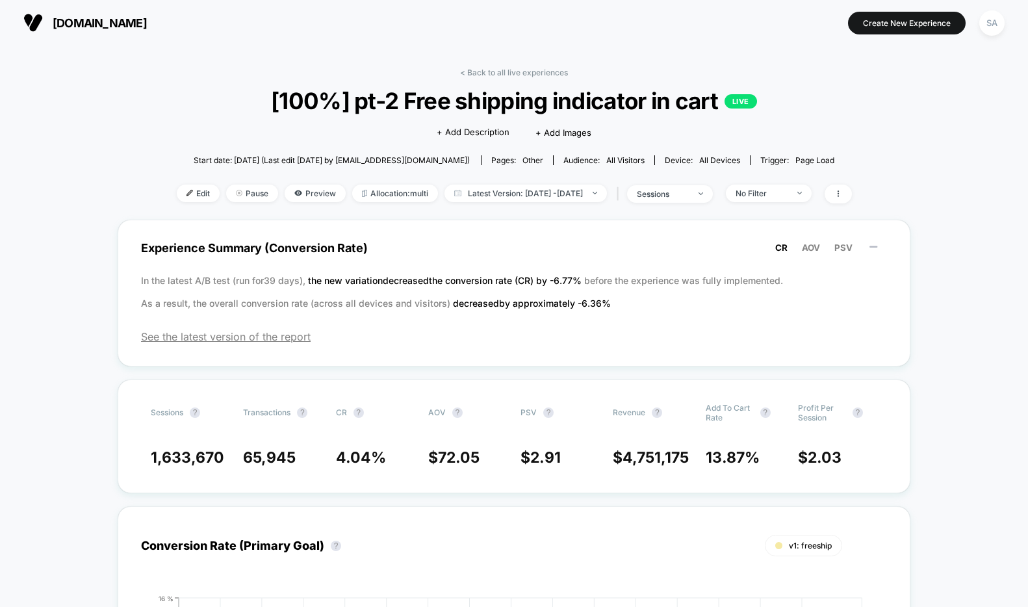
click at [119, 25] on span "[DOMAIN_NAME]" at bounding box center [100, 23] width 94 height 14
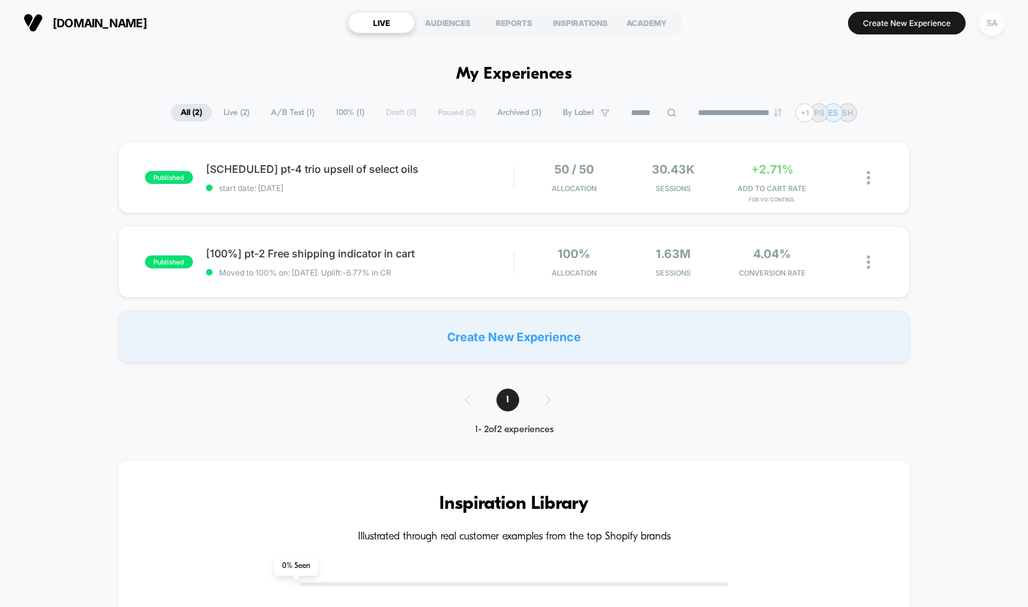
click at [996, 25] on div "SA" at bounding box center [991, 22] width 25 height 25
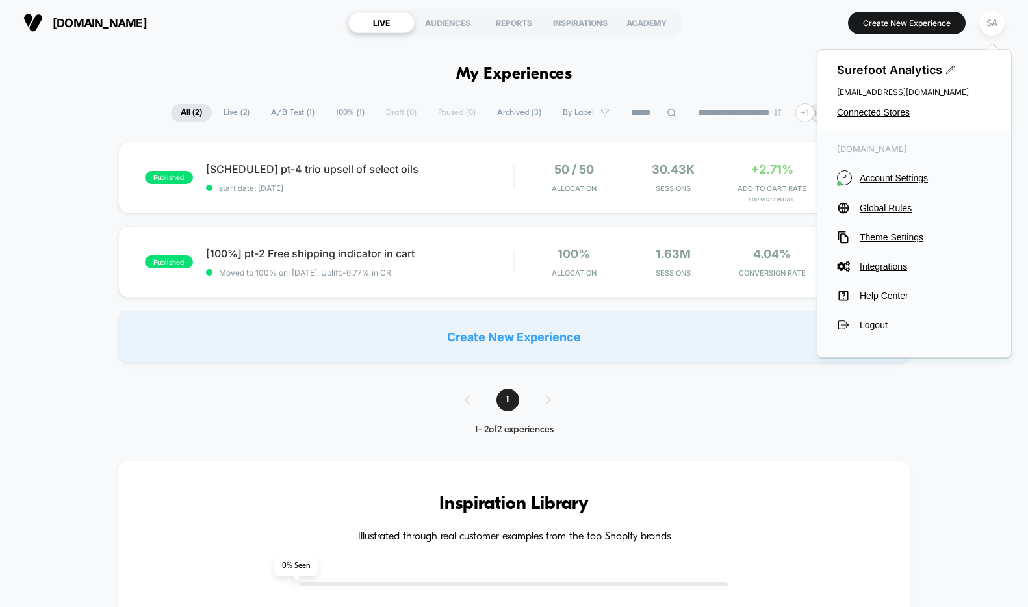
click at [1019, 34] on div "[DOMAIN_NAME] LIVE AUDIENCES REPORTS INSPIRATIONS ACADEMY Create New Experience…" at bounding box center [514, 22] width 1028 height 45
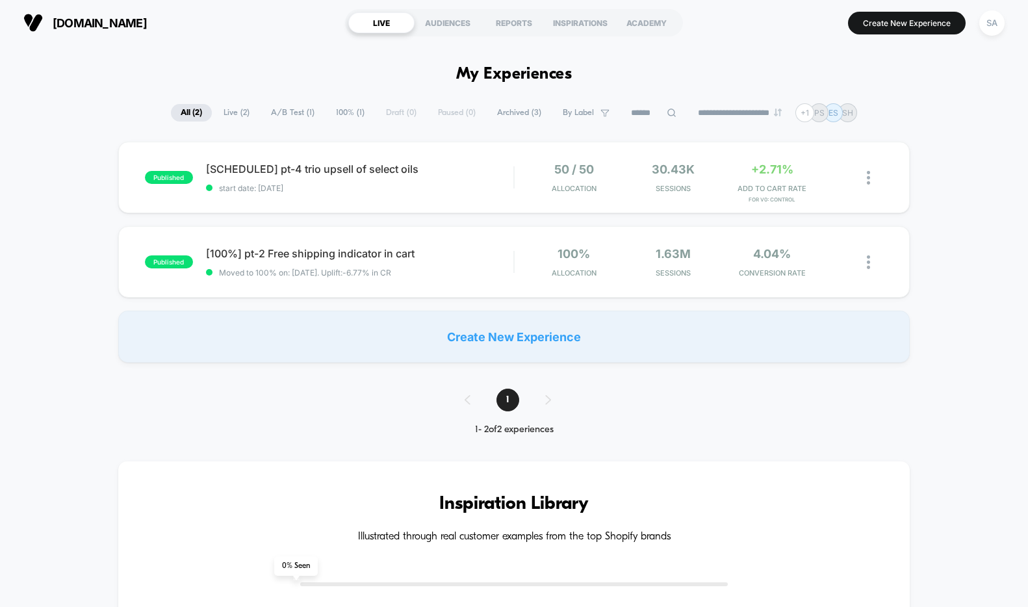
click at [120, 23] on span "[DOMAIN_NAME]" at bounding box center [100, 23] width 94 height 14
click at [53, 19] on span "[DOMAIN_NAME]" at bounding box center [100, 23] width 94 height 14
click at [38, 22] on img at bounding box center [32, 22] width 19 height 19
click at [994, 26] on div "SA" at bounding box center [991, 22] width 25 height 25
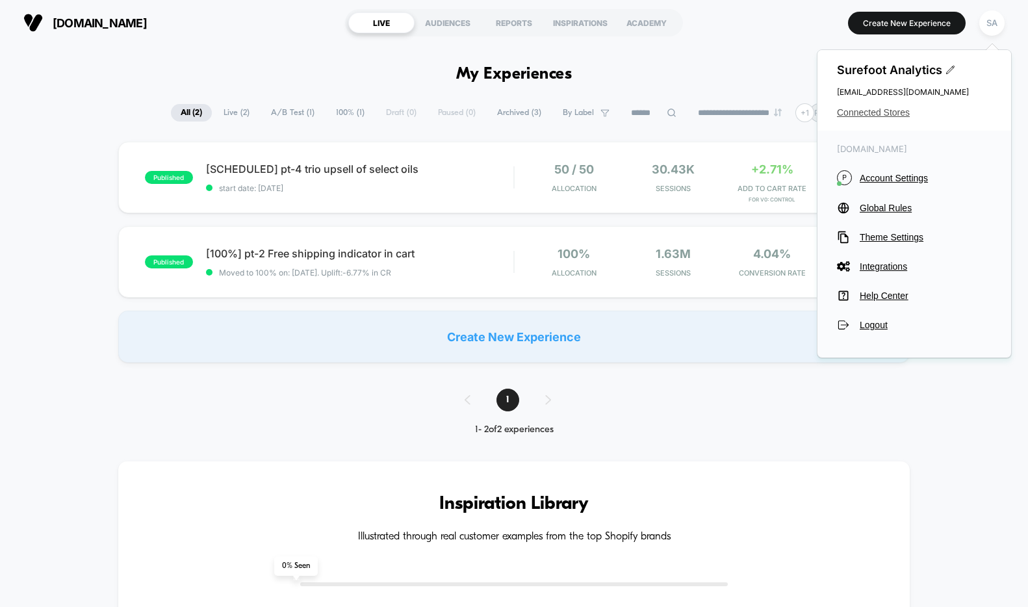
click at [887, 116] on span "Connected Stores" at bounding box center [914, 112] width 155 height 10
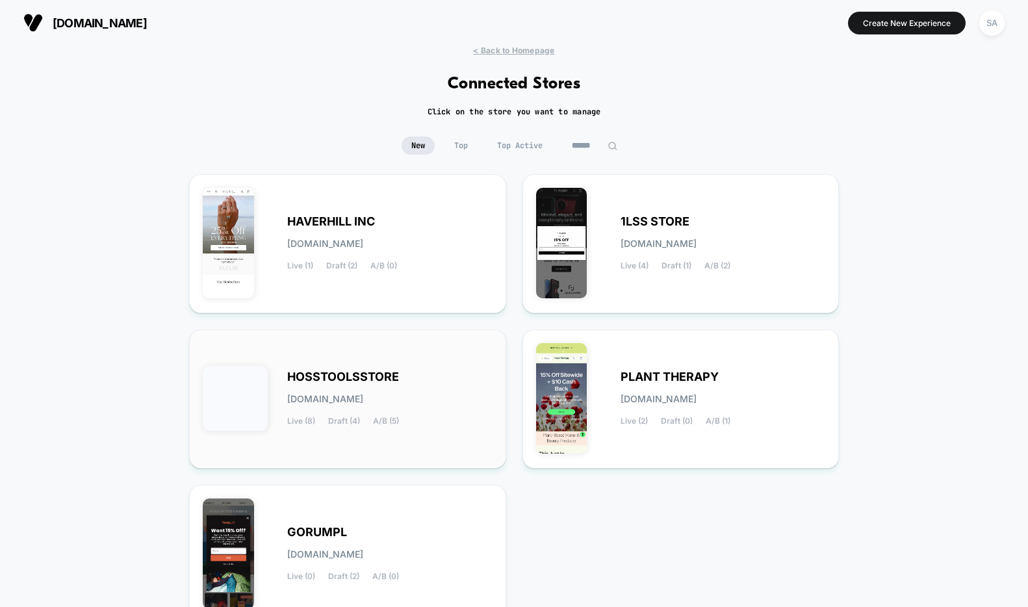
click at [398, 387] on div "HOSSTOOLSSTORE [DOMAIN_NAME] Live (8) Draft (4) A/B (5)" at bounding box center [389, 398] width 205 height 53
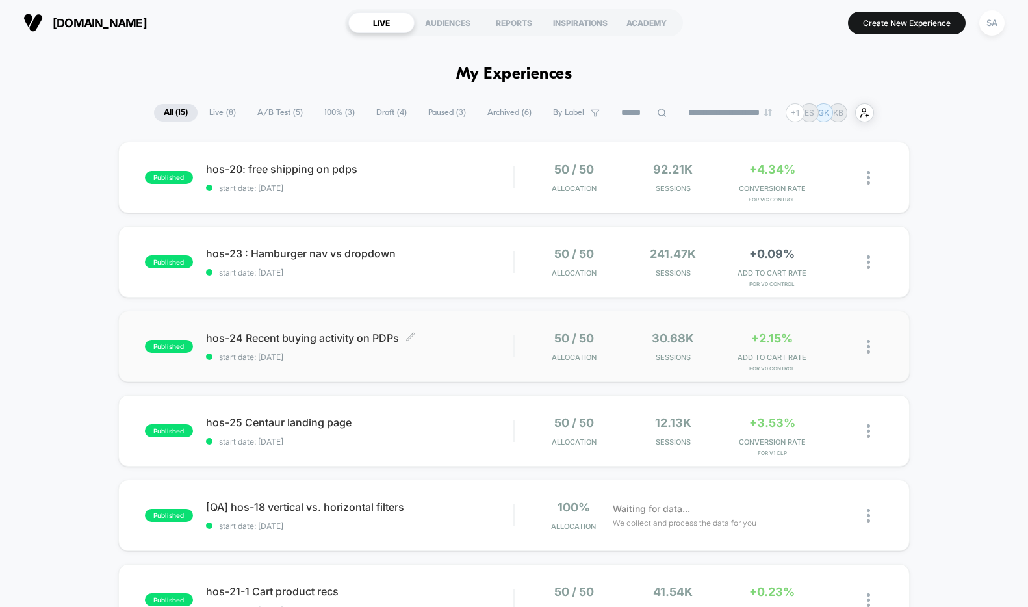
click at [300, 336] on span "hos-24 Recent buying activity on PDPs Click to edit experience details" at bounding box center [359, 337] width 307 height 13
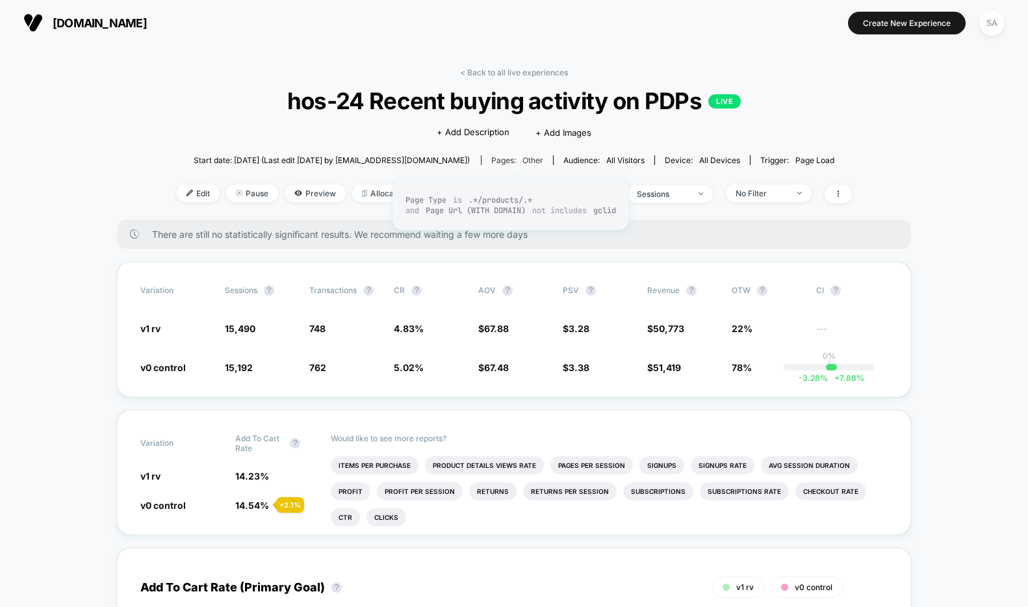
click at [536, 162] on span "other" at bounding box center [532, 160] width 21 height 10
click at [514, 162] on div "Pages: other" at bounding box center [517, 160] width 52 height 10
click at [852, 196] on span at bounding box center [837, 193] width 27 height 19
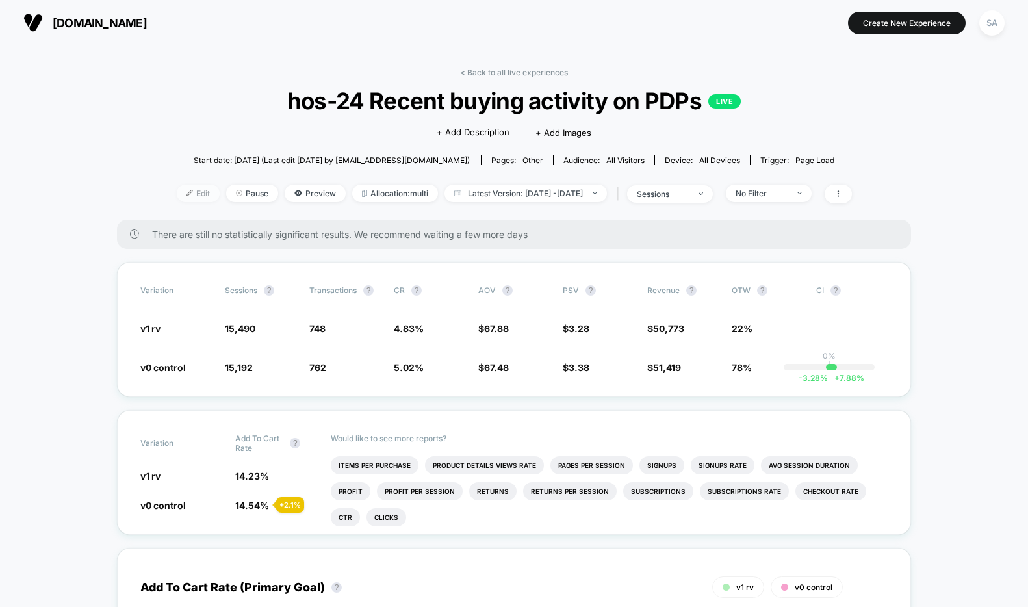
click at [177, 191] on span "Edit" at bounding box center [198, 193] width 43 height 18
